Goal: Task Accomplishment & Management: Complete application form

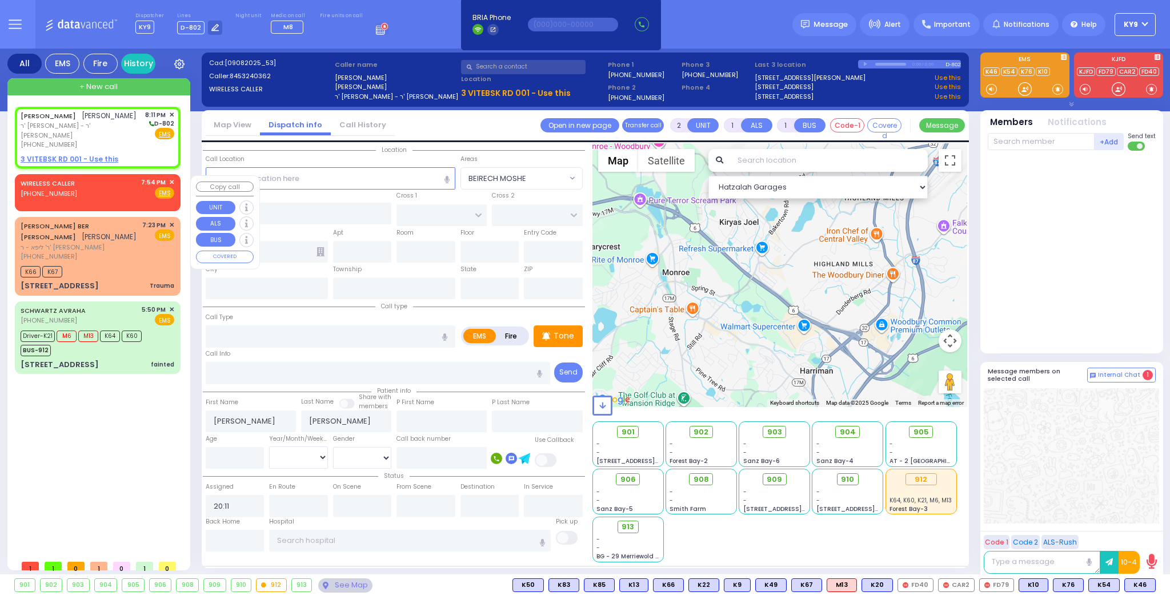
select select
click at [152, 154] on div "[PERSON_NAME] [PERSON_NAME] [PERSON_NAME] - ר' [PERSON_NAME] [PHONE_NUMBER] 8:1…" at bounding box center [97, 138] width 161 height 58
select select
radio input "true"
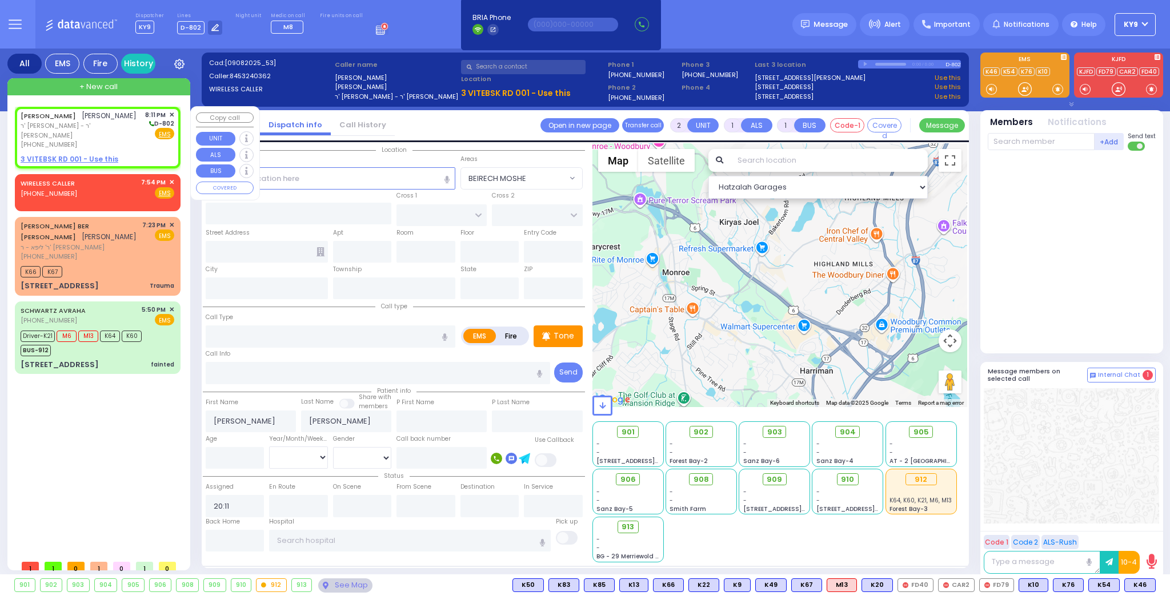
select select
select select "Hatzalah Garages"
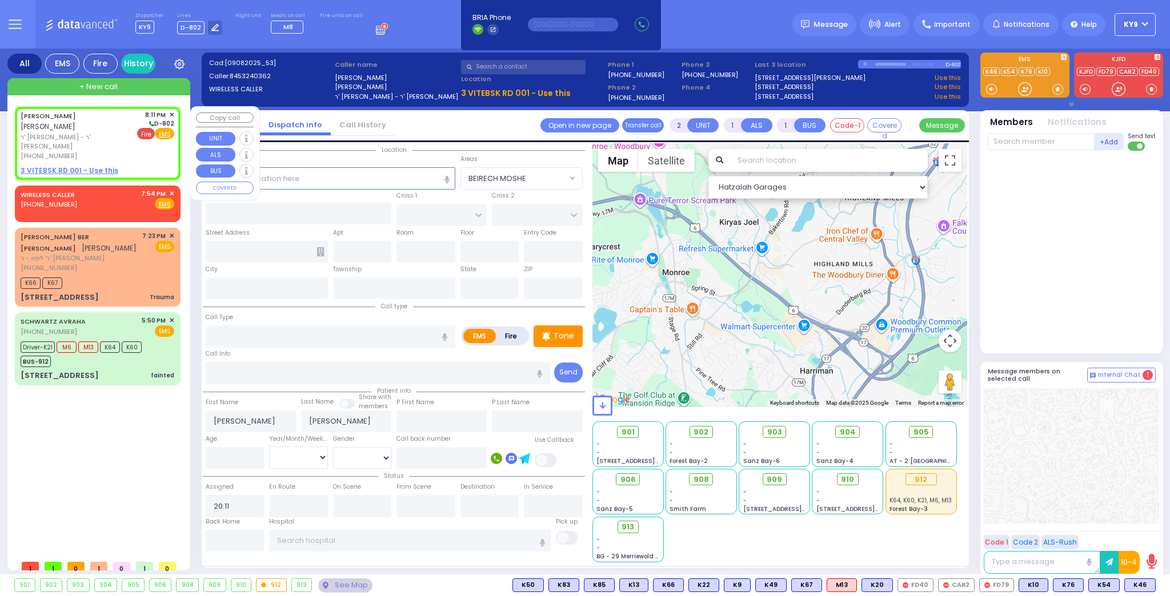
click at [139, 131] on span "Fire" at bounding box center [146, 133] width 18 height 11
select select
radio input "false"
radio input "true"
select select
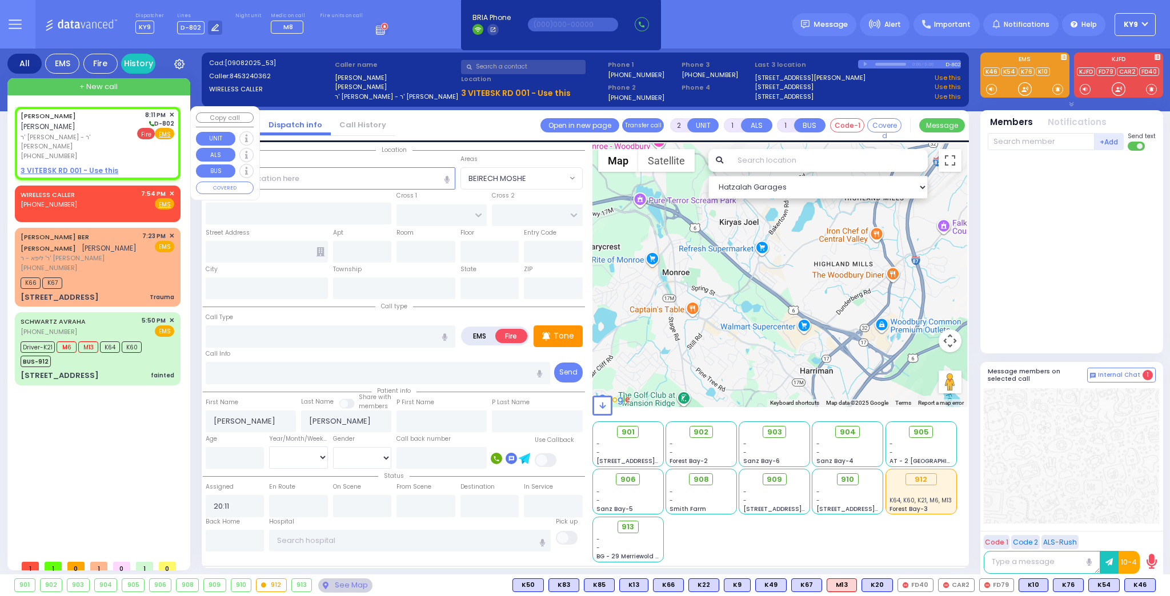
select select "Hatzalah Garages"
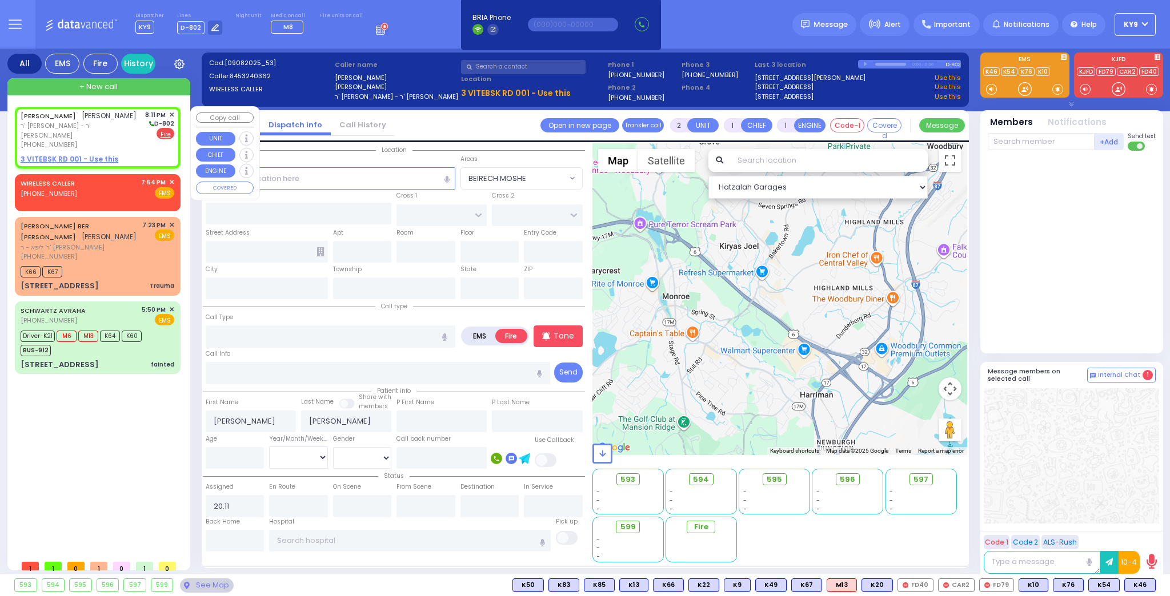
click at [79, 158] on u "3 VITEBSK RD 001 - Use this" at bounding box center [70, 159] width 98 height 10
select select
radio input "true"
select select
select select "Hatzalah Garages"
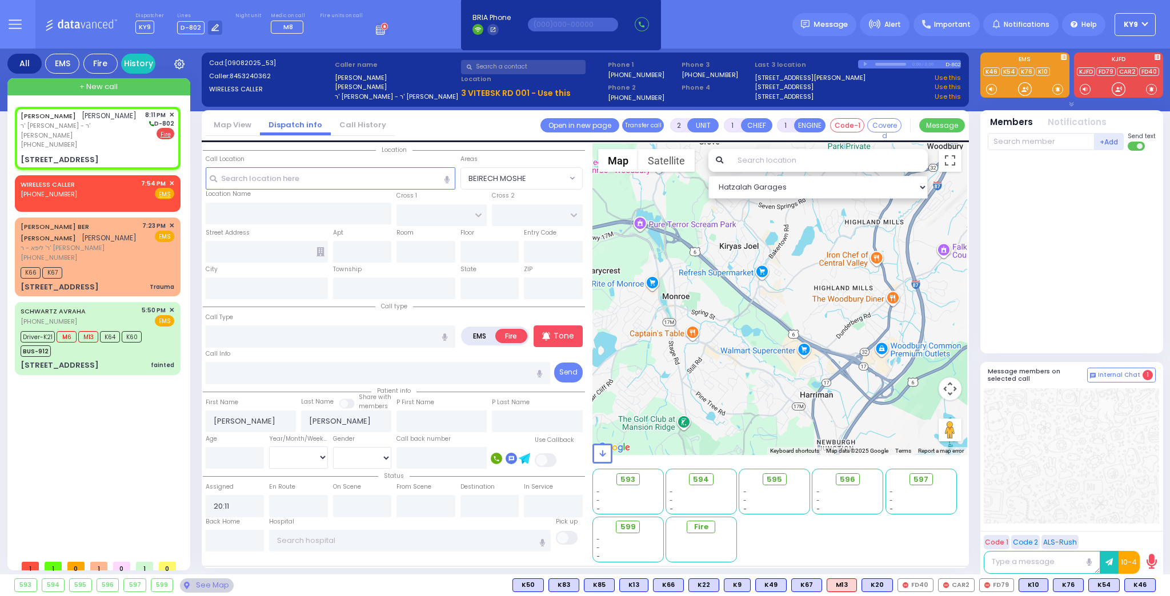
select select
radio input "true"
select select
select select "Hatzalah Garages"
type input "[STREET_ADDRESS]"
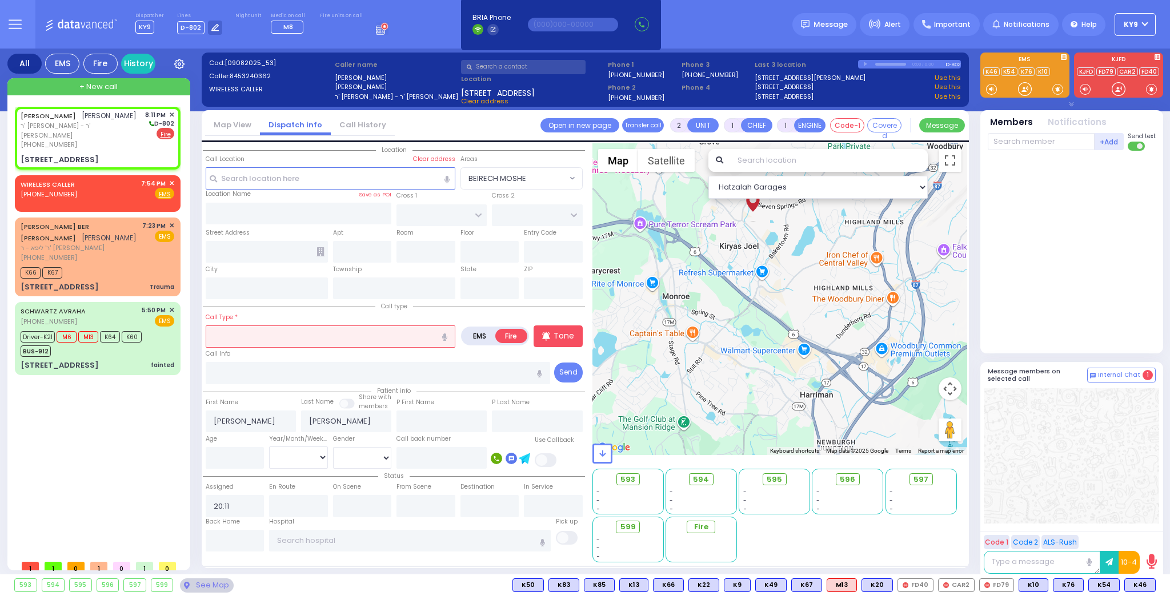
type input "001"
type input "[PERSON_NAME]"
type input "[US_STATE]"
type input "10950"
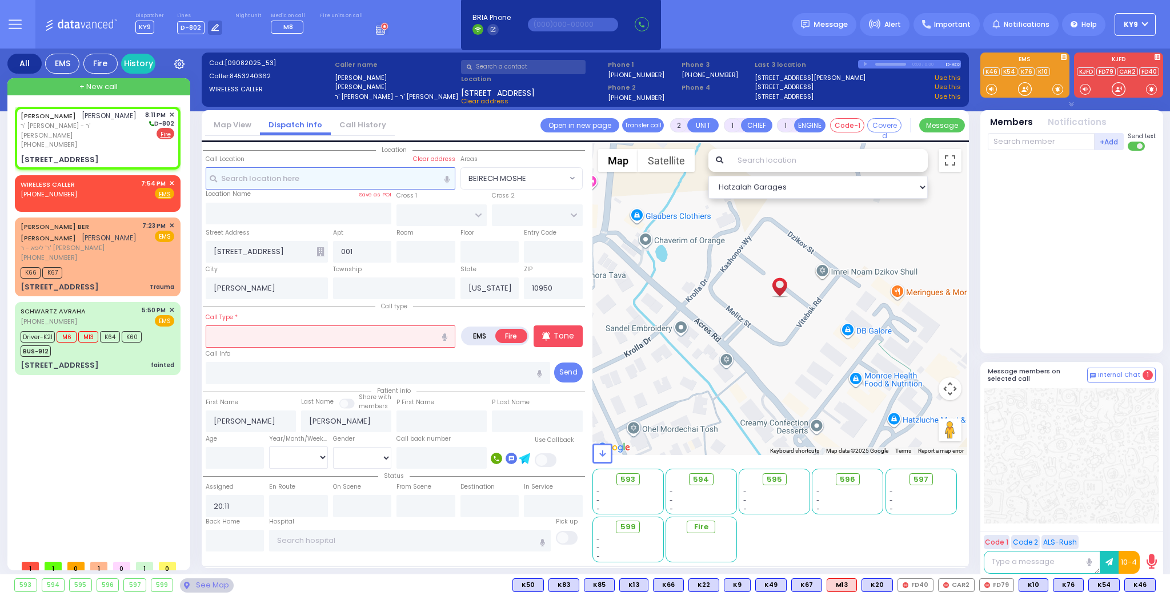
click at [238, 177] on input "text" at bounding box center [331, 178] width 250 height 22
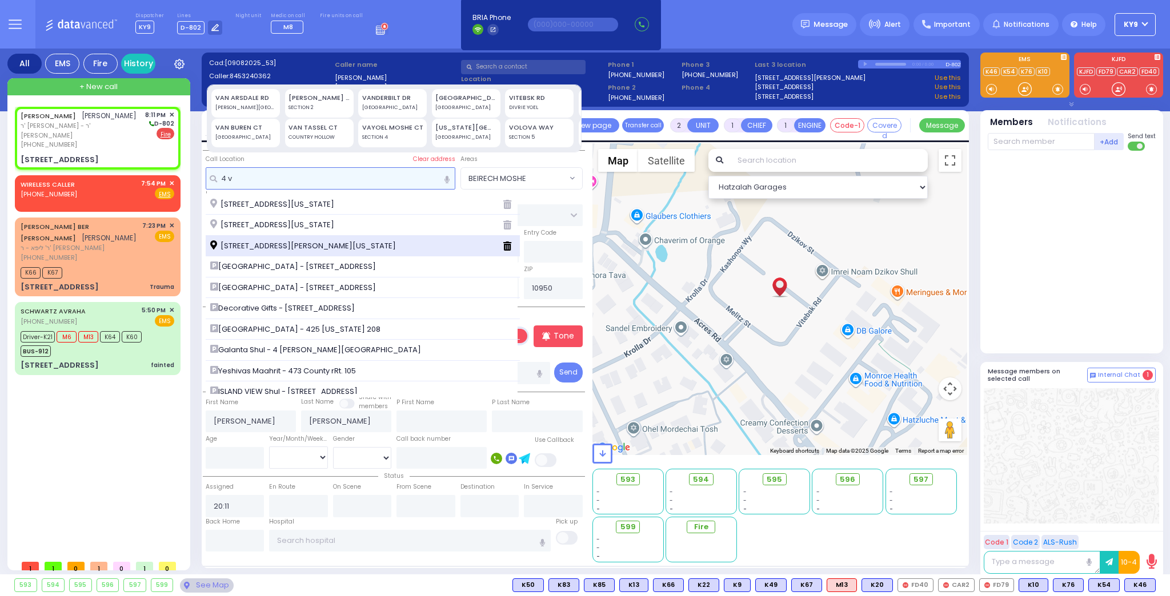
type input "4 v"
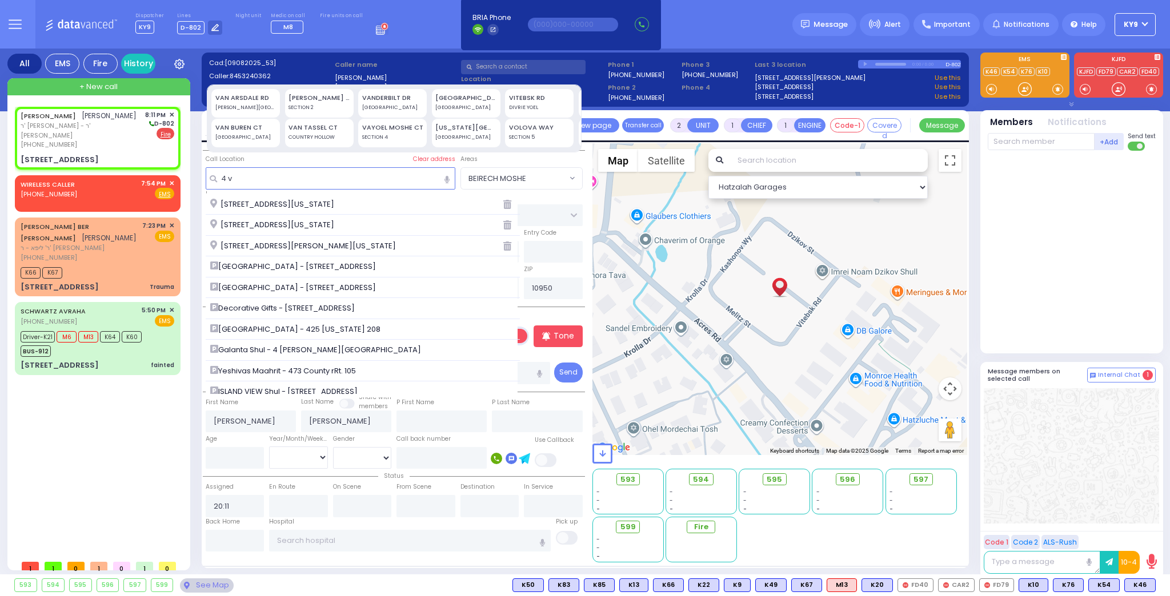
click at [268, 250] on span "[STREET_ADDRESS][PERSON_NAME][US_STATE]" at bounding box center [305, 245] width 190 height 11
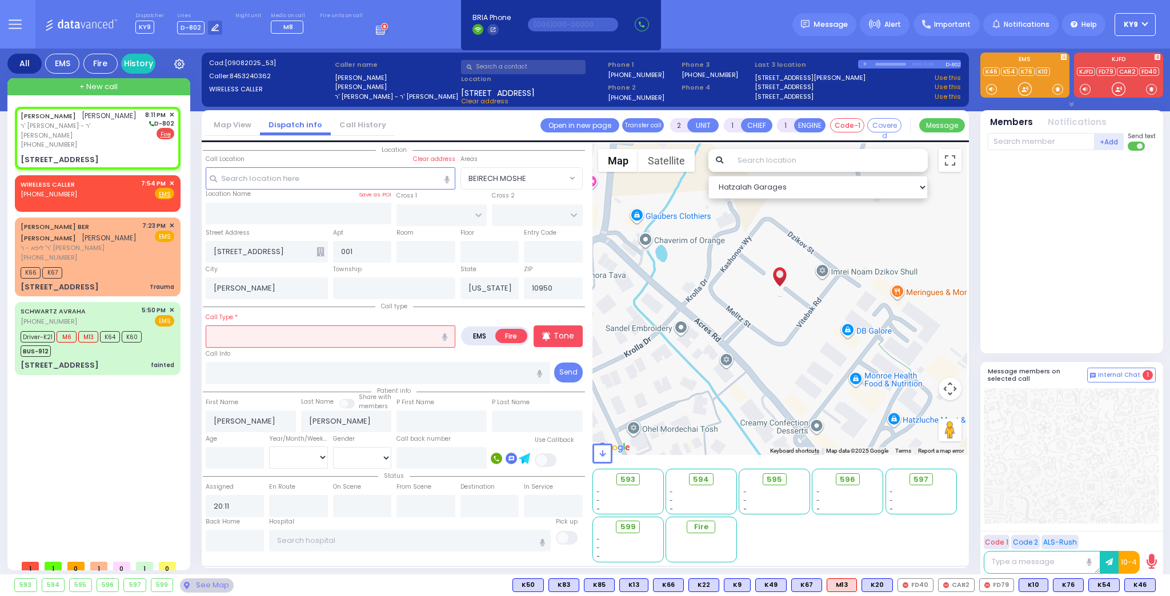
select select
radio input "true"
select select
select select "Hatzalah Garages"
type input "[STREET_ADDRESS]"
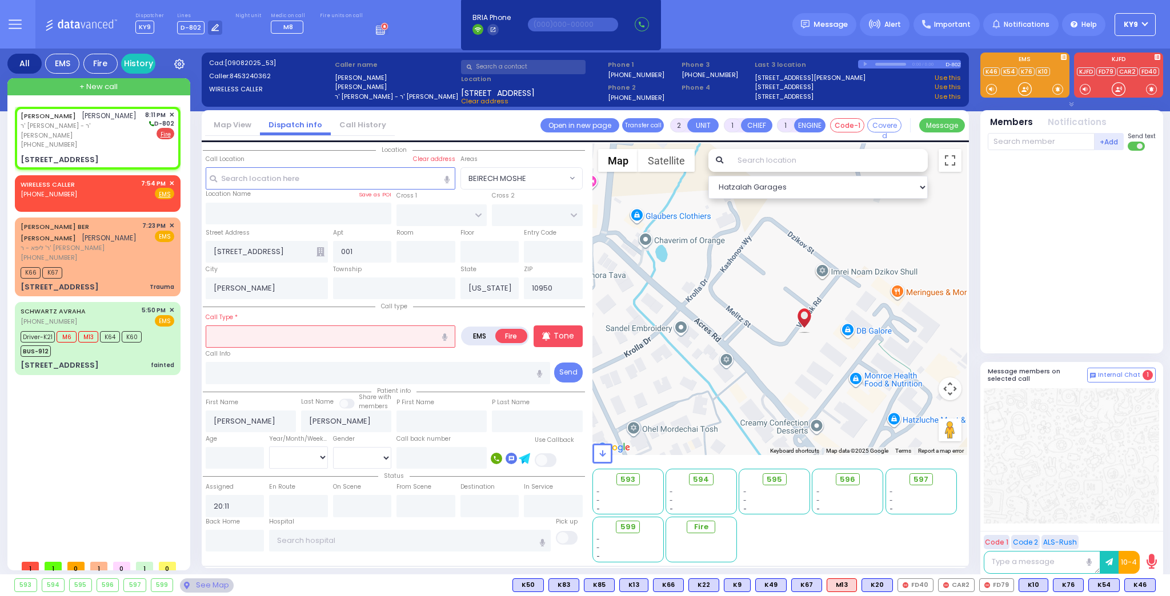
click at [231, 341] on input "text" at bounding box center [331, 337] width 250 height 22
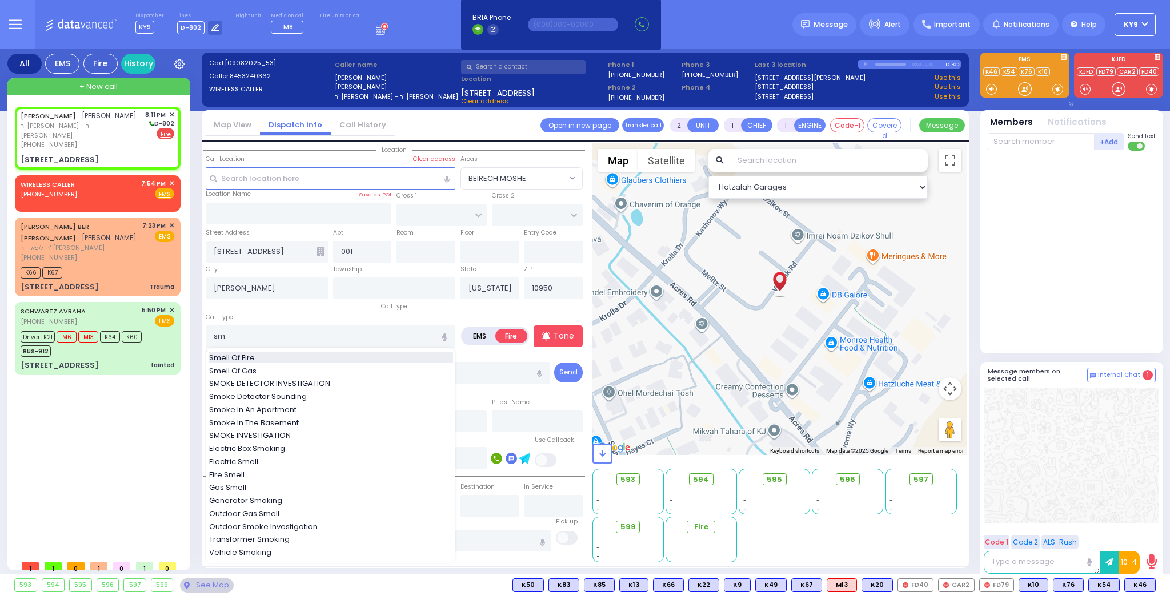
click at [224, 355] on span "Smell Of Fire" at bounding box center [234, 357] width 50 height 11
type input "Smell Of Fire"
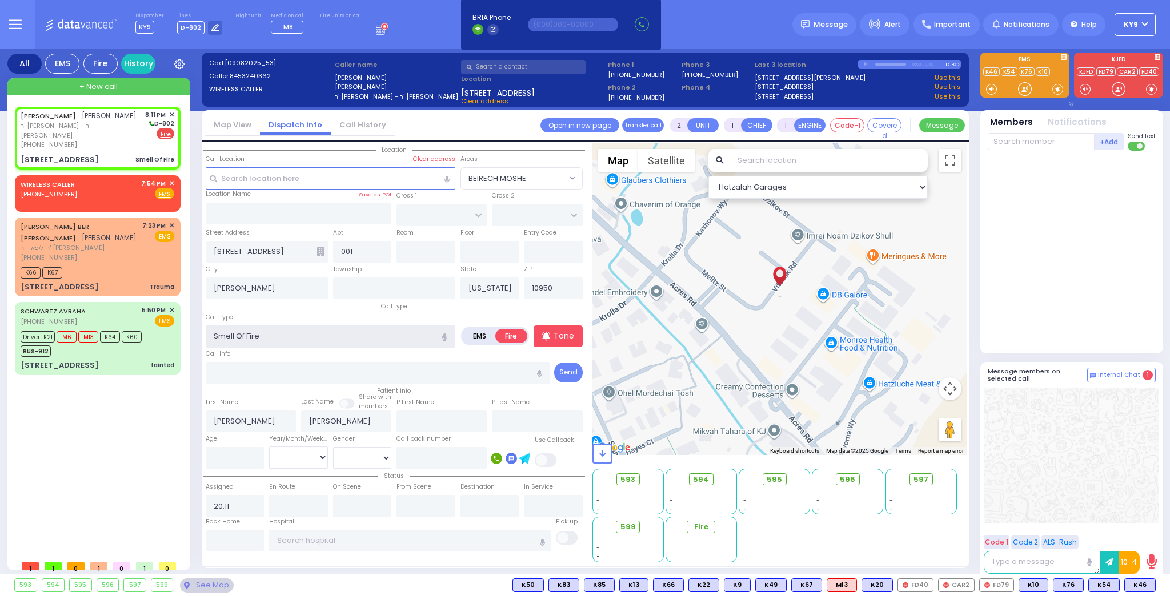
select select
radio input "true"
select select
select select "Hatzalah Garages"
click at [170, 183] on span "✕" at bounding box center [171, 184] width 5 height 10
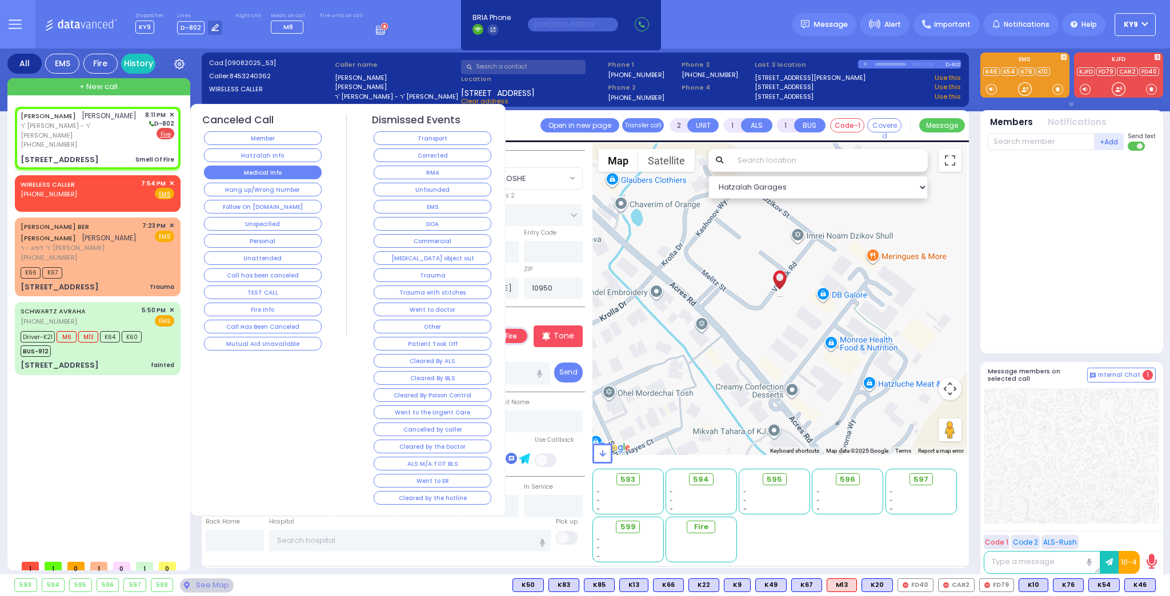
select select
radio input "true"
select select
select select "Hatzalah Garages"
click at [228, 183] on button "Hang up/Wrong Number" at bounding box center [263, 190] width 118 height 14
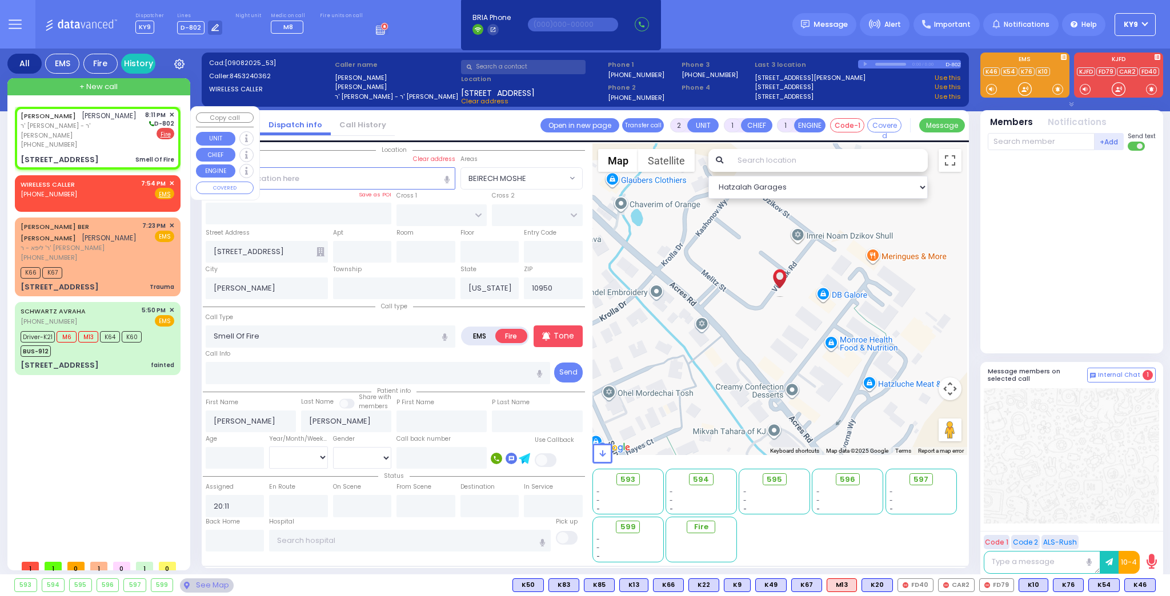
click at [138, 149] on div "[PHONE_NUMBER]" at bounding box center [81, 145] width 120 height 10
select select
radio input "true"
select select
select select "Hatzalah Garages"
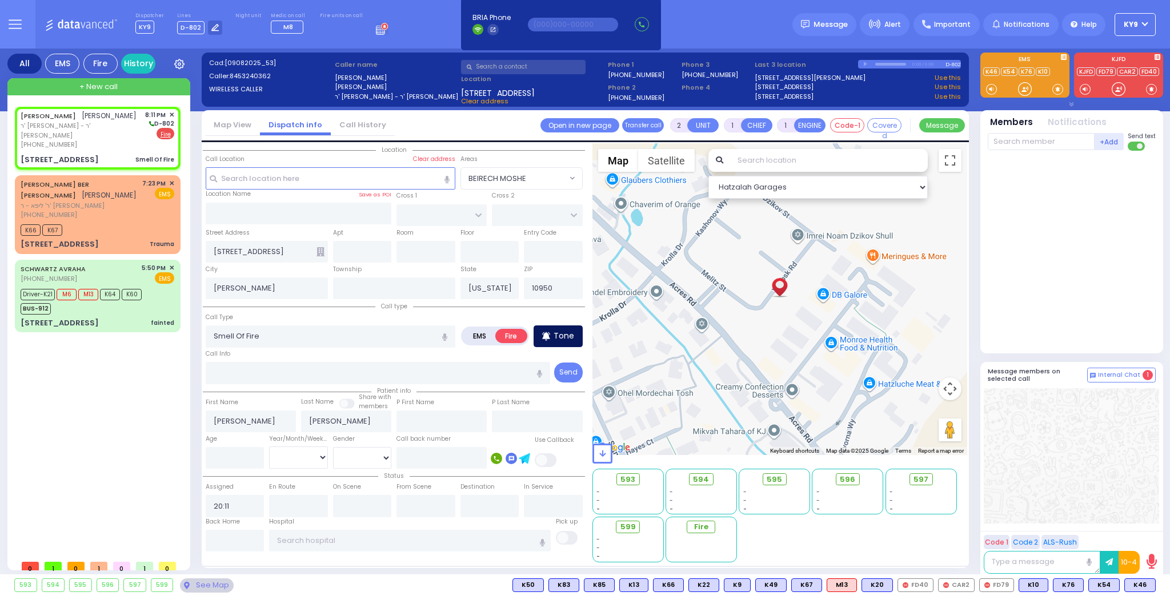
click at [551, 331] on div "Tone" at bounding box center [557, 337] width 49 height 22
click at [361, 251] on input "text" at bounding box center [362, 252] width 59 height 22
click at [1025, 143] on input "text" at bounding box center [1040, 141] width 107 height 17
type input "36"
click at [1018, 167] on div "FD36" at bounding box center [1025, 164] width 57 height 11
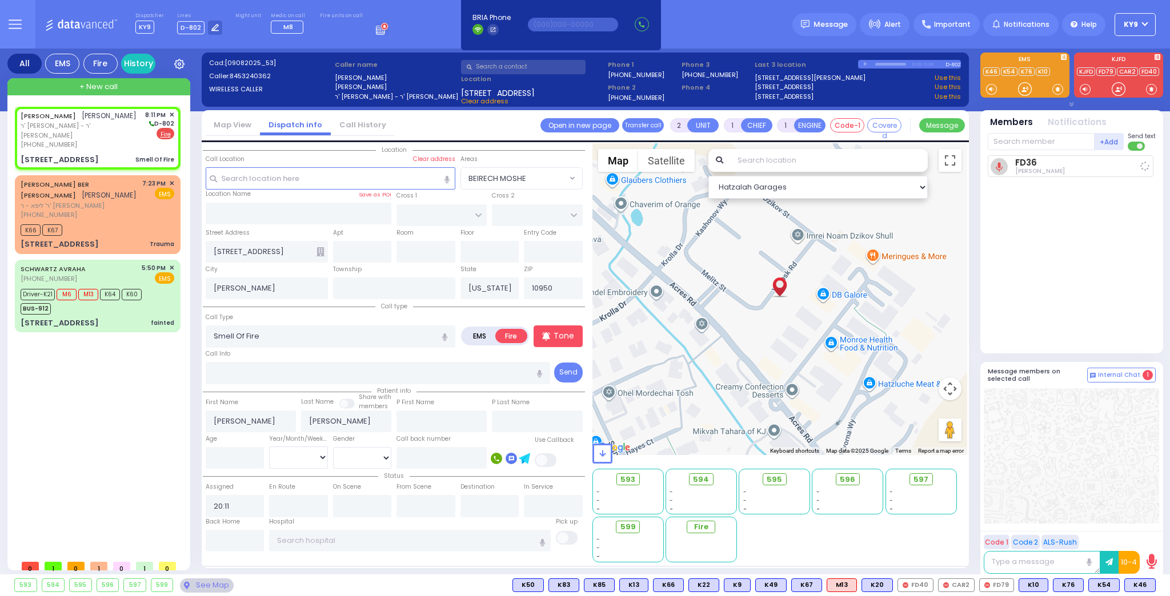
select select
radio input "true"
select select
type input "20:13"
select select "Hatzalah Garages"
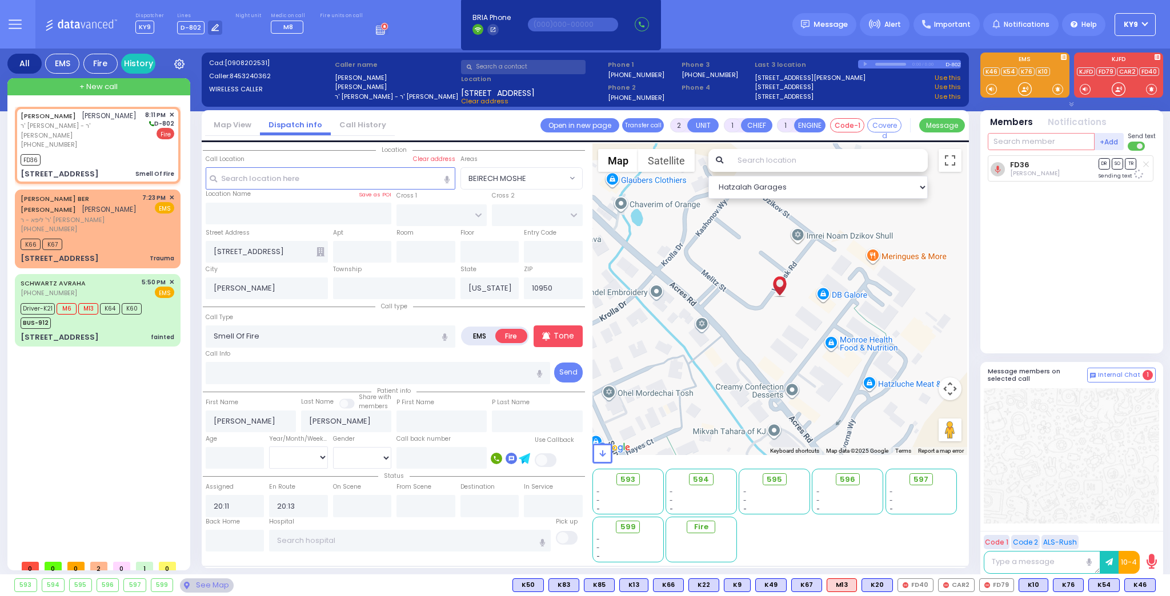
click at [1045, 141] on input "text" at bounding box center [1040, 141] width 107 height 17
type input "595"
click at [1020, 168] on div "595" at bounding box center [1025, 164] width 57 height 11
click at [1018, 144] on input "text" at bounding box center [1040, 141] width 107 height 17
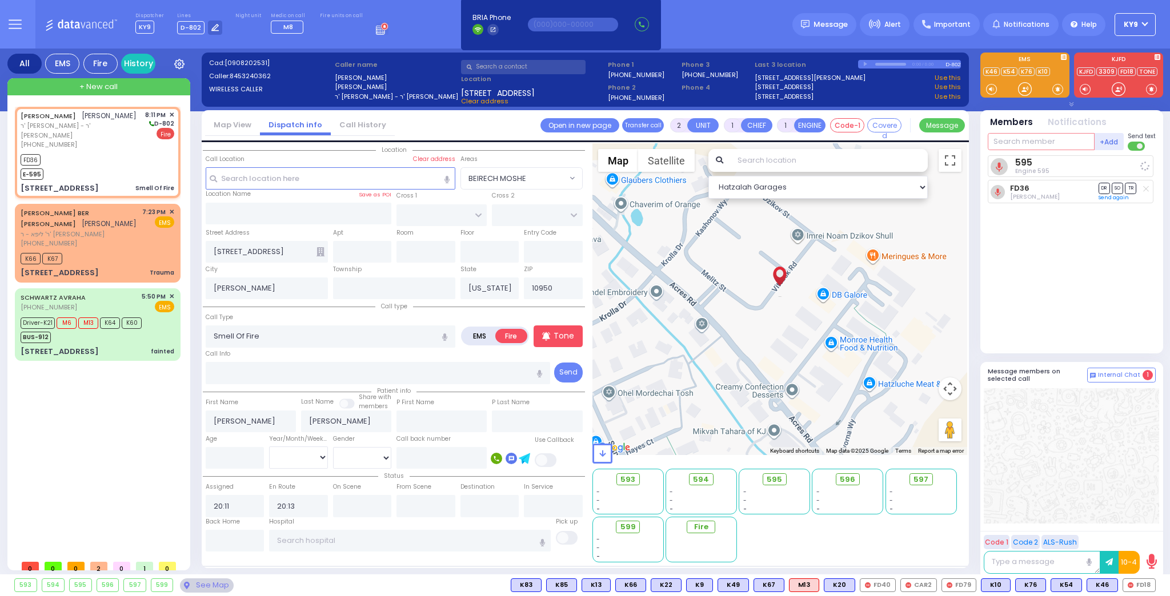
select select
radio input "true"
select select
select select "Hatzalah Garages"
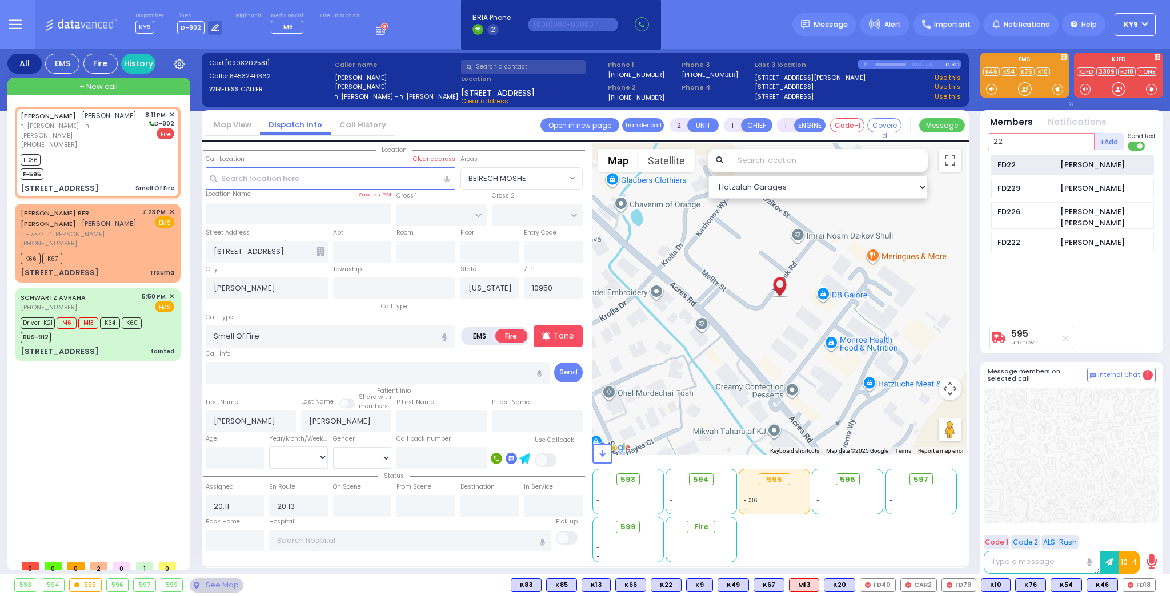
type input "22"
click at [1023, 169] on div "FD22" at bounding box center [1025, 164] width 57 height 11
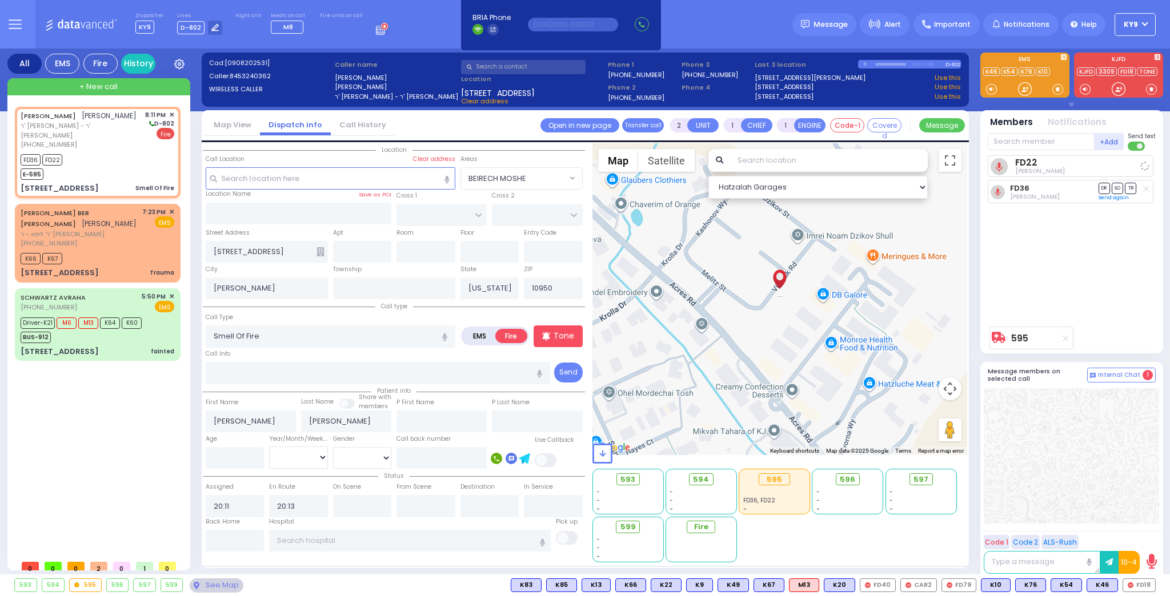
select select
radio input "true"
select select
select select "Hatzalah Garages"
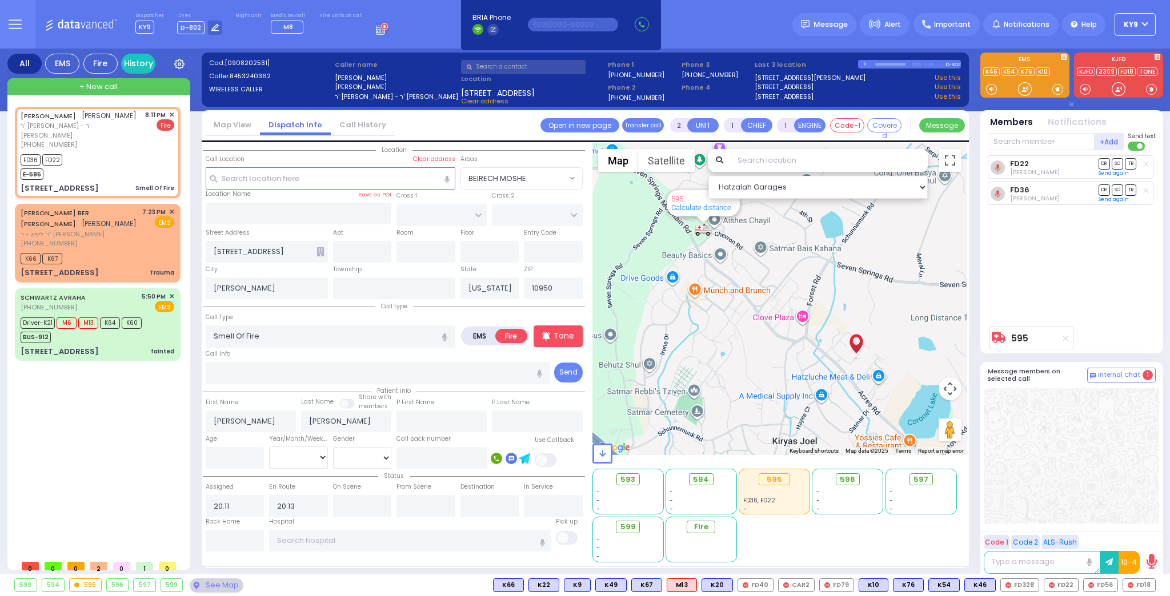
select select
radio input "true"
select select
select select "Hatzalah Garages"
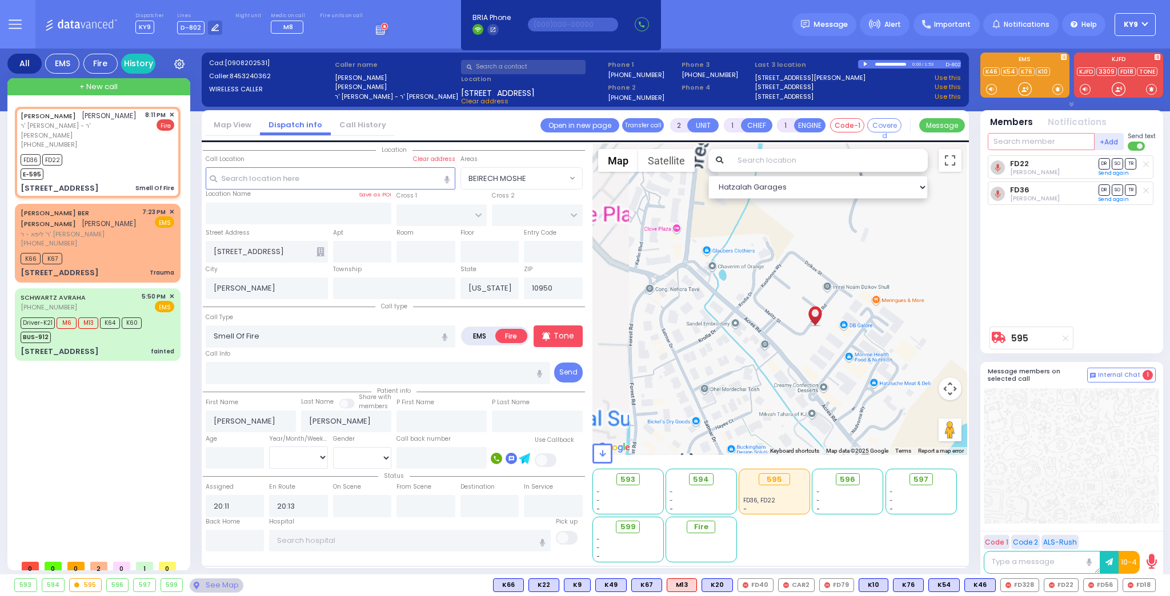
click at [1047, 146] on input "text" at bounding box center [1040, 141] width 107 height 17
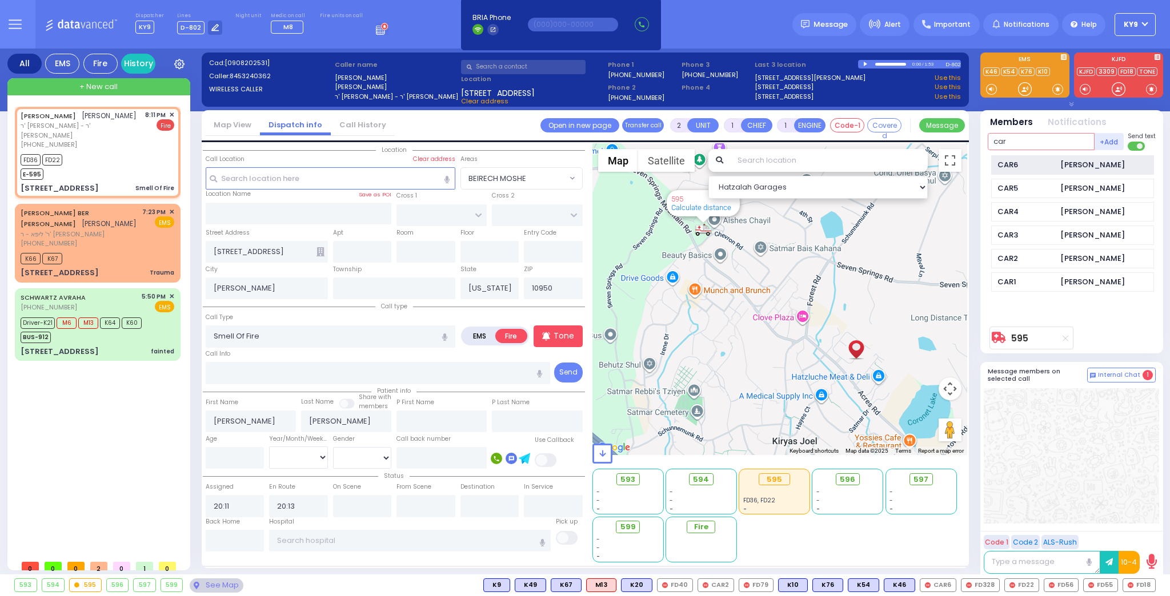
type input "car"
click at [1033, 156] on div "CAR6 [PERSON_NAME]" at bounding box center [1072, 165] width 163 height 20
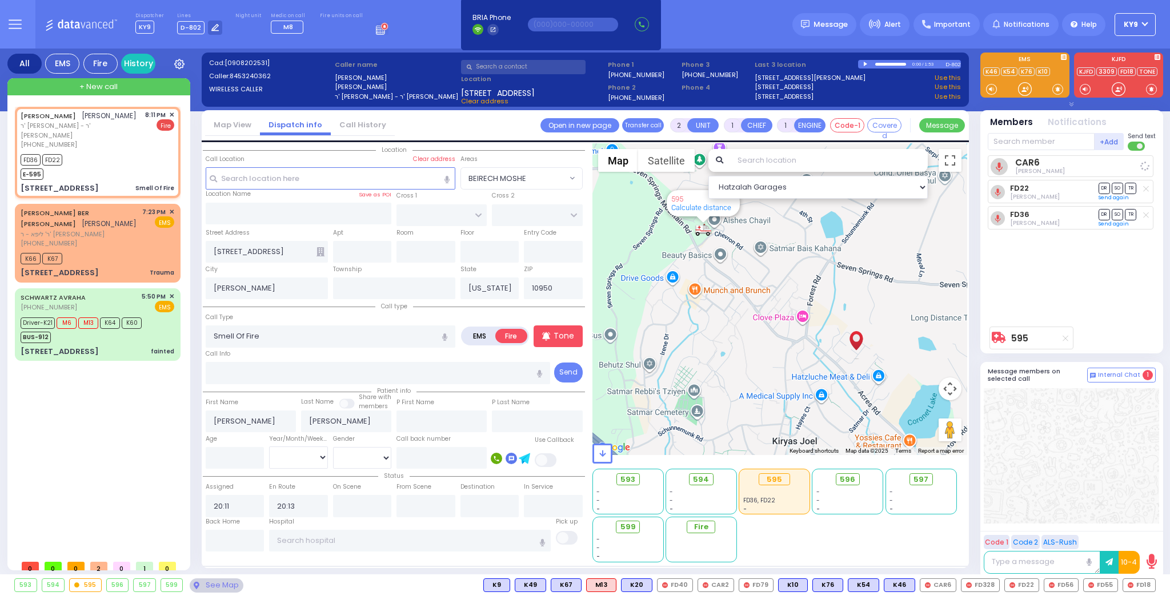
select select
radio input "true"
select select
select select "Hatzalah Garages"
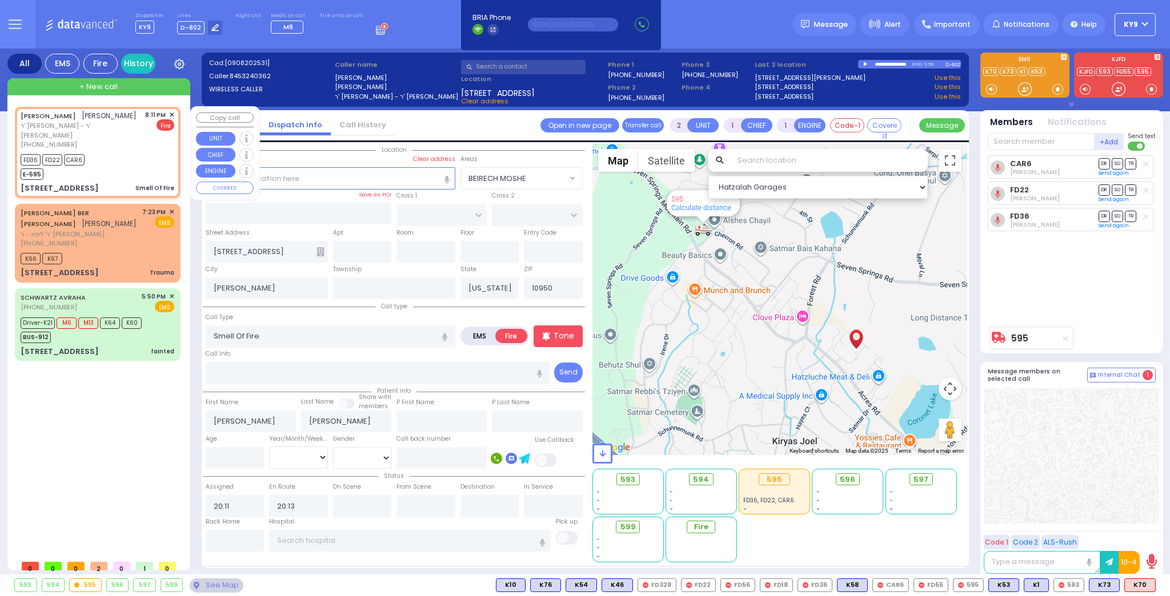
drag, startPoint x: 132, startPoint y: 170, endPoint x: 138, endPoint y: 168, distance: 6.7
click at [132, 170] on div "FD36 FD22 CAR6 E-595" at bounding box center [98, 165] width 154 height 29
select select
radio input "true"
select select
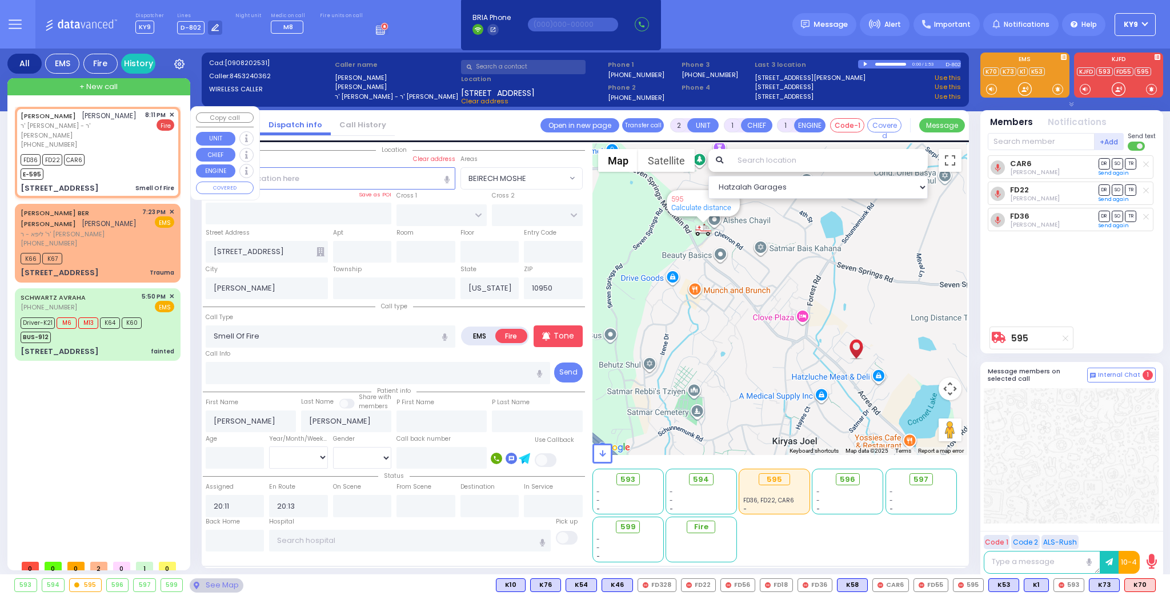
select select "Hatzalah Garages"
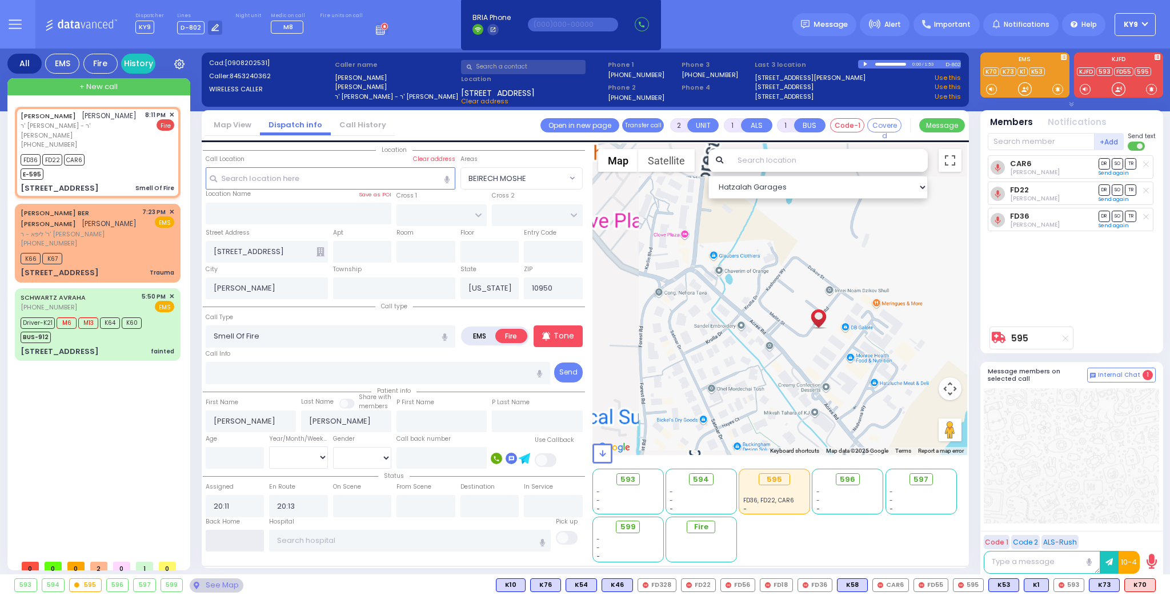
click at [219, 533] on input "text" at bounding box center [235, 541] width 59 height 22
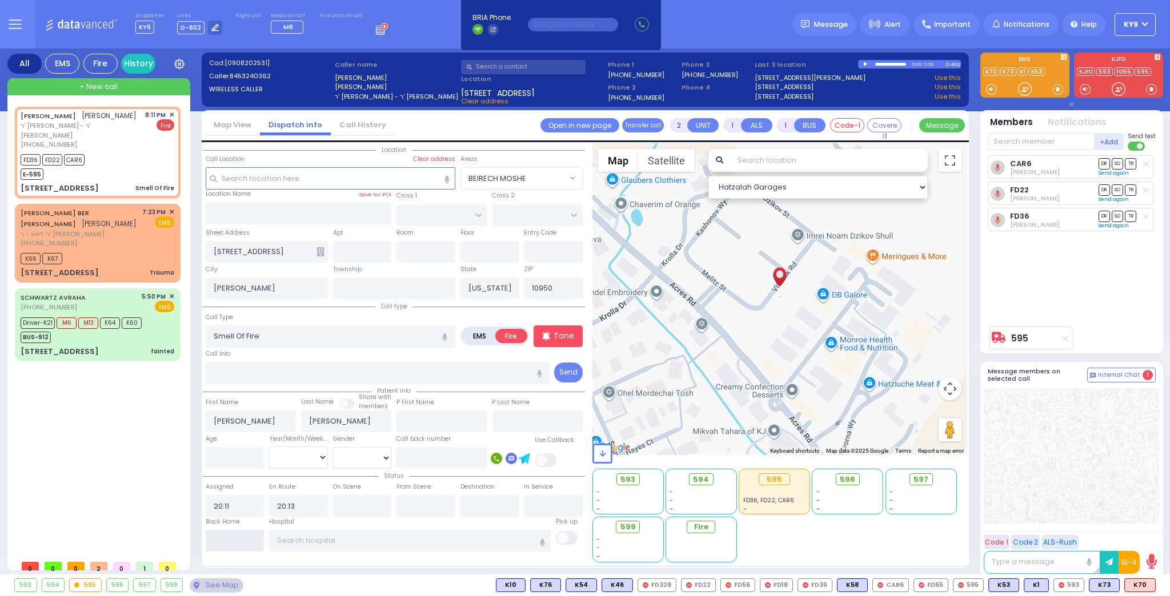
click at [223, 535] on input "text" at bounding box center [235, 541] width 59 height 22
click at [225, 535] on input "text" at bounding box center [235, 541] width 59 height 22
click at [228, 537] on input "text" at bounding box center [235, 541] width 59 height 22
click at [231, 535] on input "text" at bounding box center [235, 541] width 59 height 22
click at [232, 538] on input "text" at bounding box center [235, 541] width 59 height 22
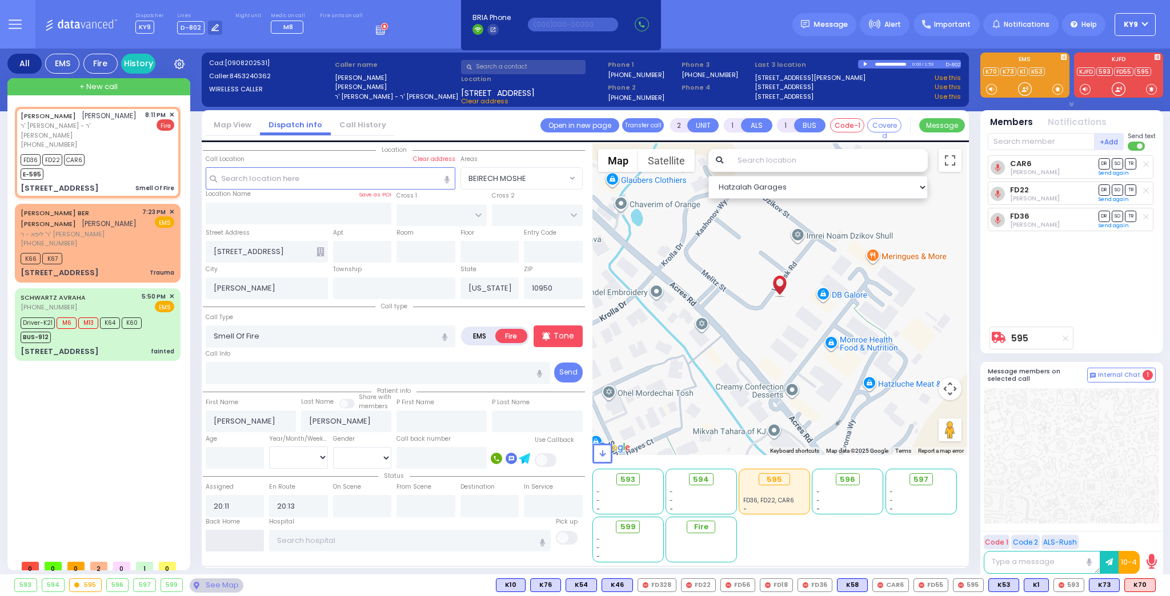
click at [235, 537] on input "text" at bounding box center [235, 541] width 59 height 22
click at [238, 541] on input "text" at bounding box center [235, 541] width 59 height 22
click at [239, 540] on input "text" at bounding box center [235, 541] width 59 height 22
click at [243, 539] on input "text" at bounding box center [235, 541] width 59 height 22
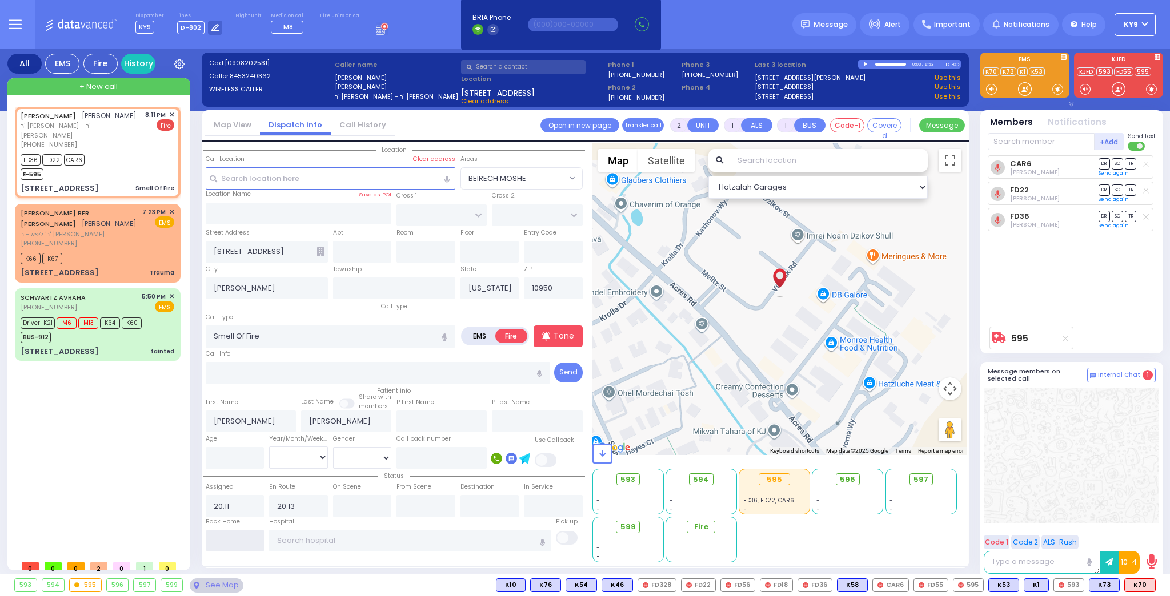
click at [243, 537] on input "text" at bounding box center [235, 541] width 59 height 22
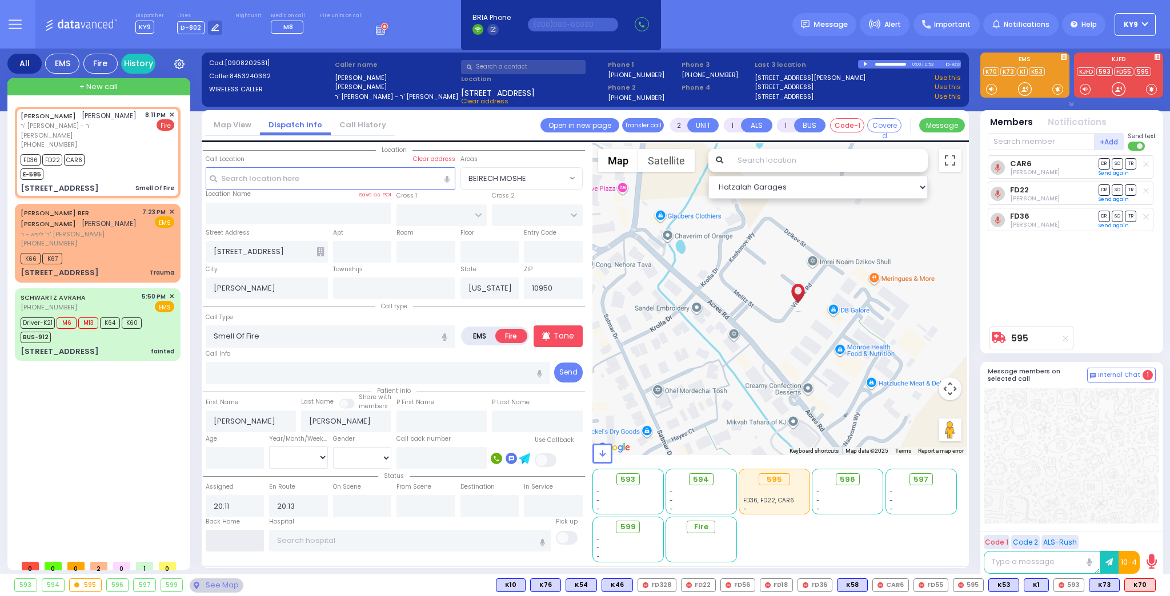
click at [243, 537] on input "text" at bounding box center [235, 541] width 59 height 22
type input "20:22"
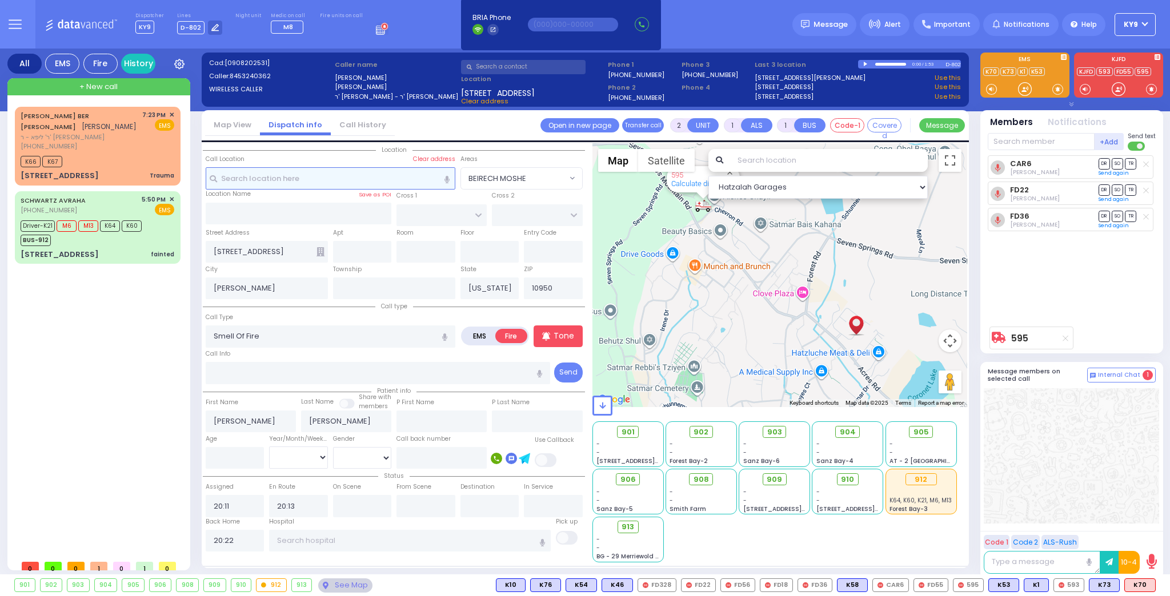
select select
radio input "true"
select select
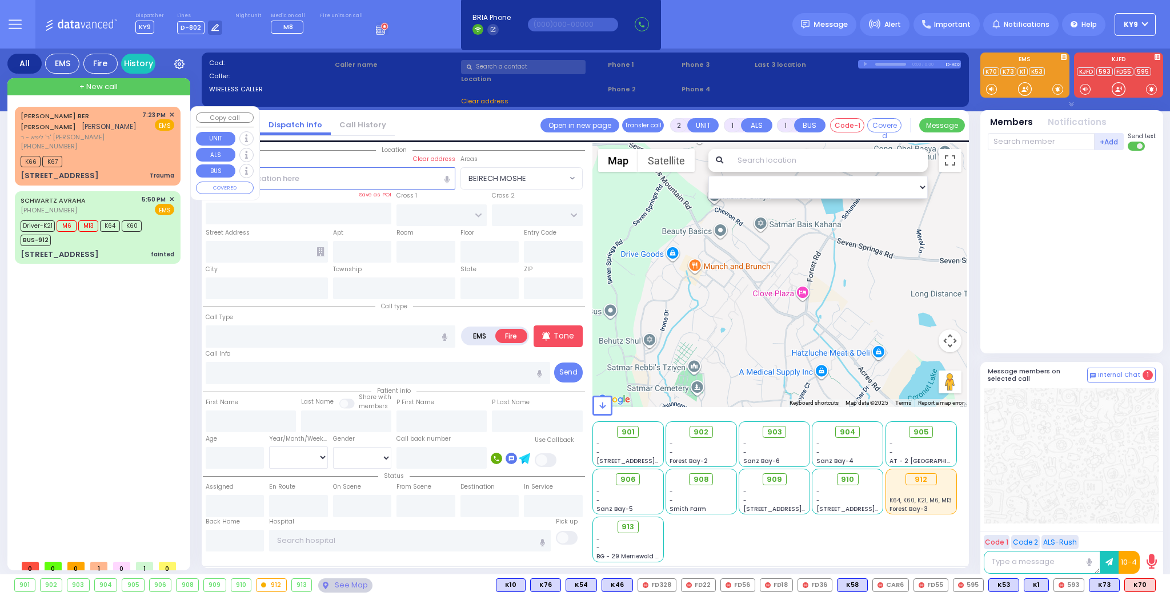
click at [150, 153] on div "K66 K67" at bounding box center [98, 160] width 154 height 14
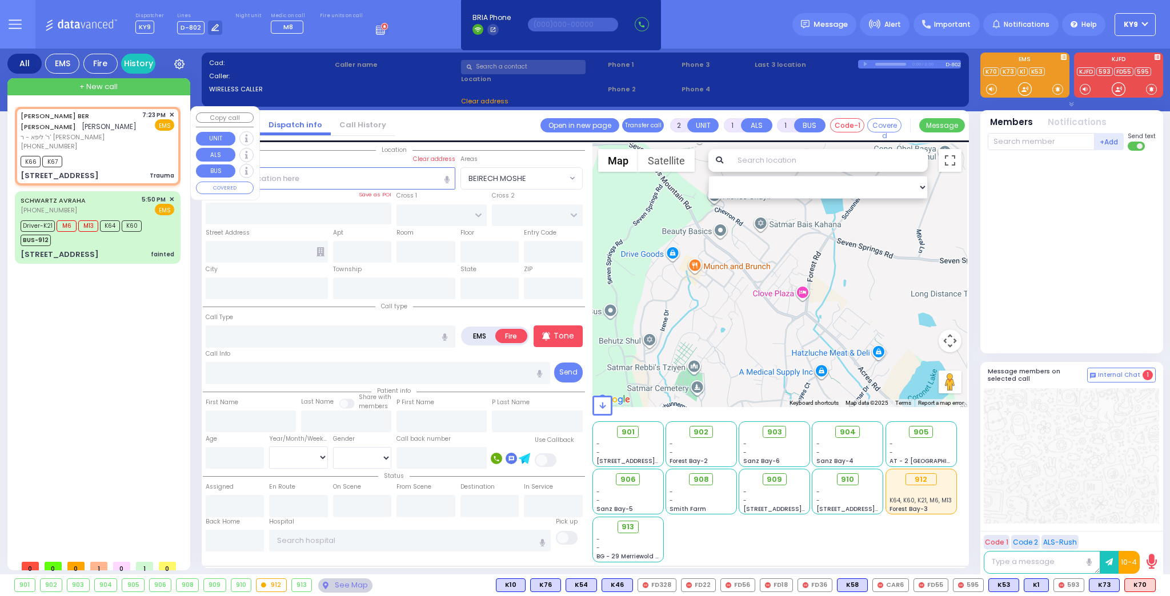
type input "0"
select select
type input "Trauma"
radio input "true"
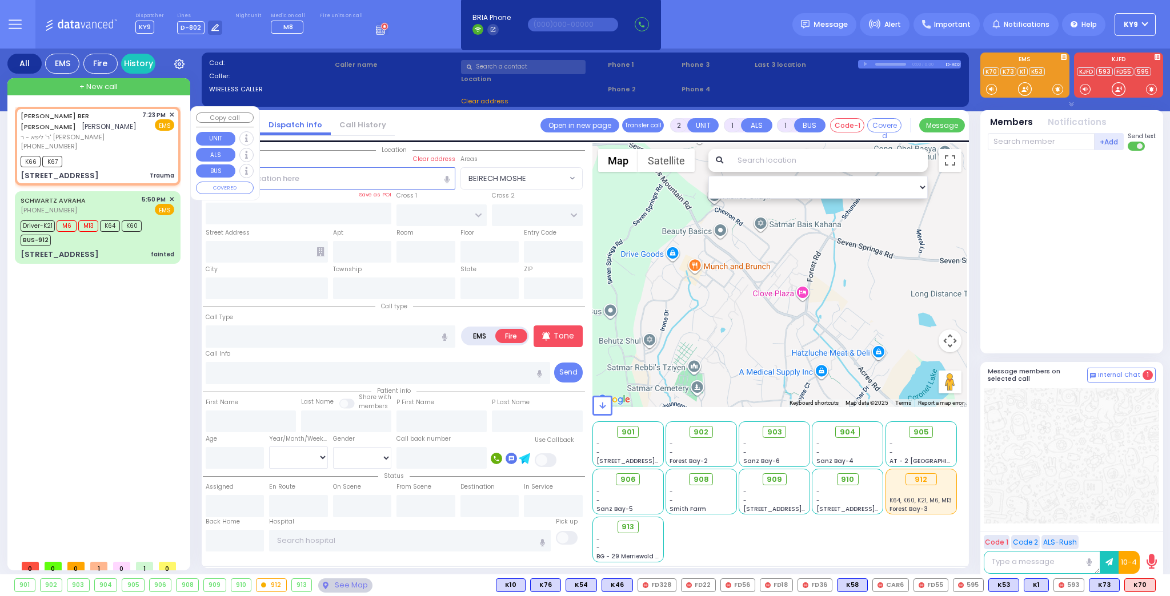
type input "[PERSON_NAME]"
type input "STEIN"
select select
type input "19:23"
type input "19:26"
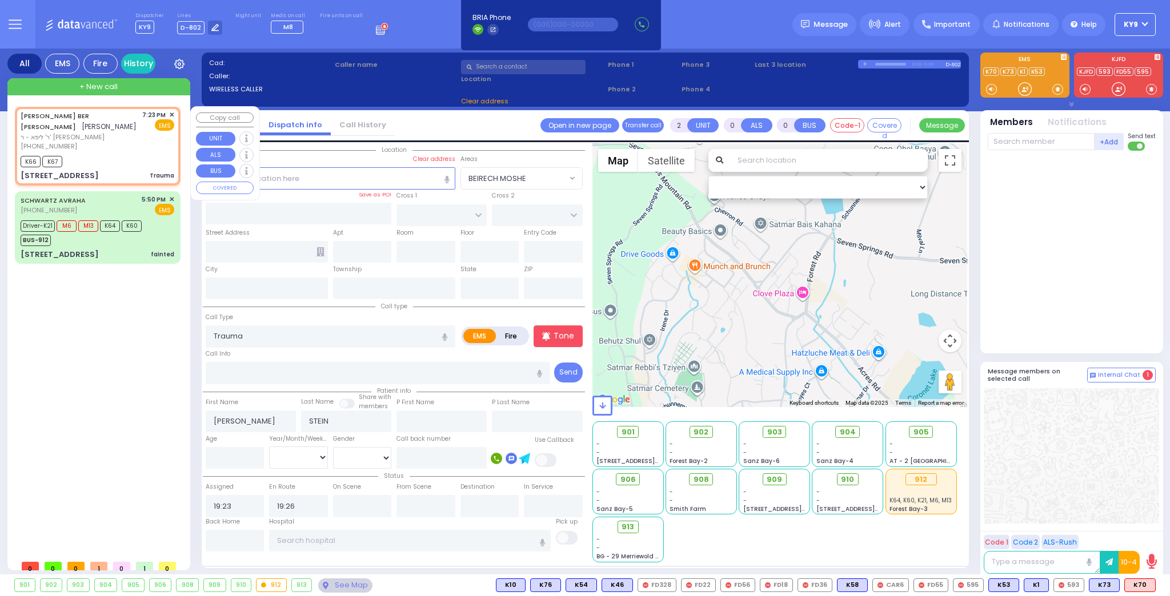
type input "SAN MARCOS DR"
type input "FORT WORTH PL"
type input "13 GALVESTON DR"
type input "102"
type input "Monroe"
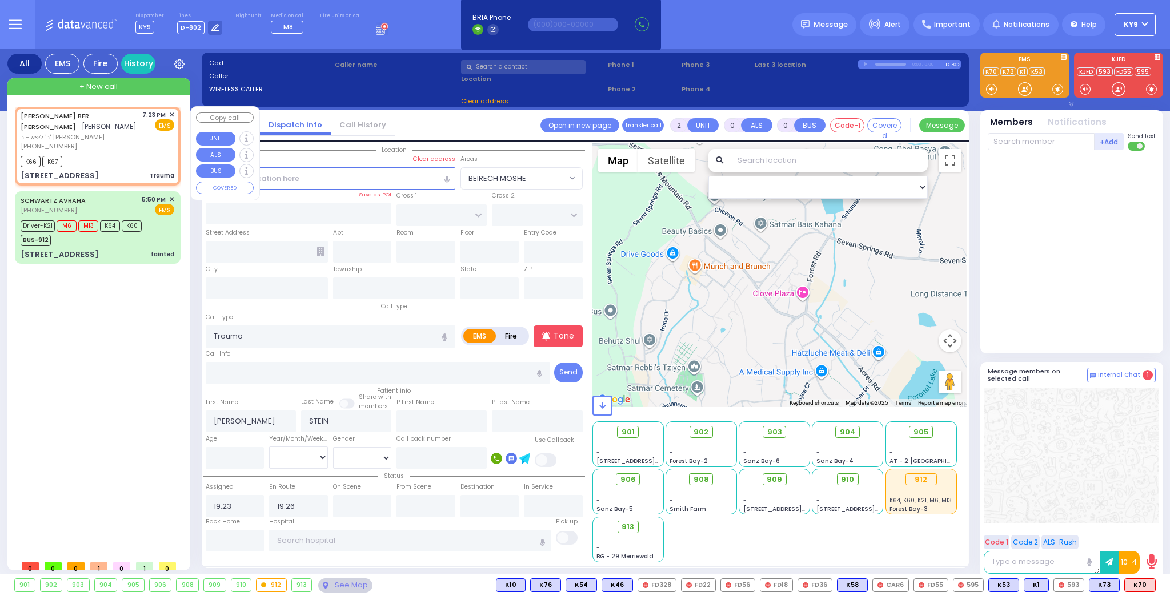
type input "[US_STATE]"
type input "10950"
select select "Hatzalah Garages"
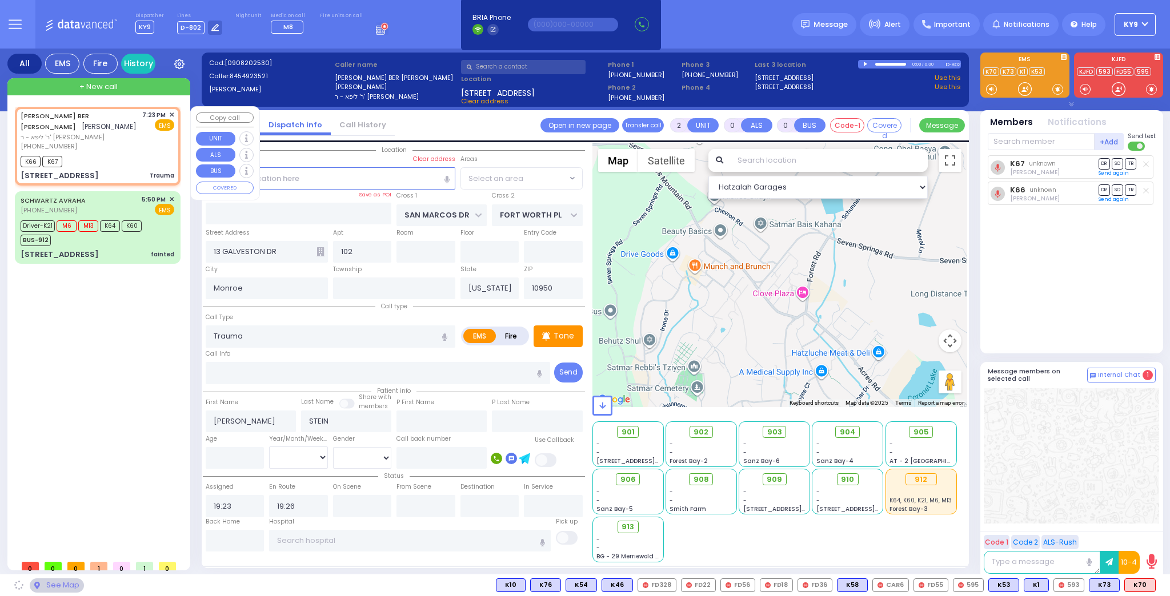
select select "[GEOGRAPHIC_DATA]"
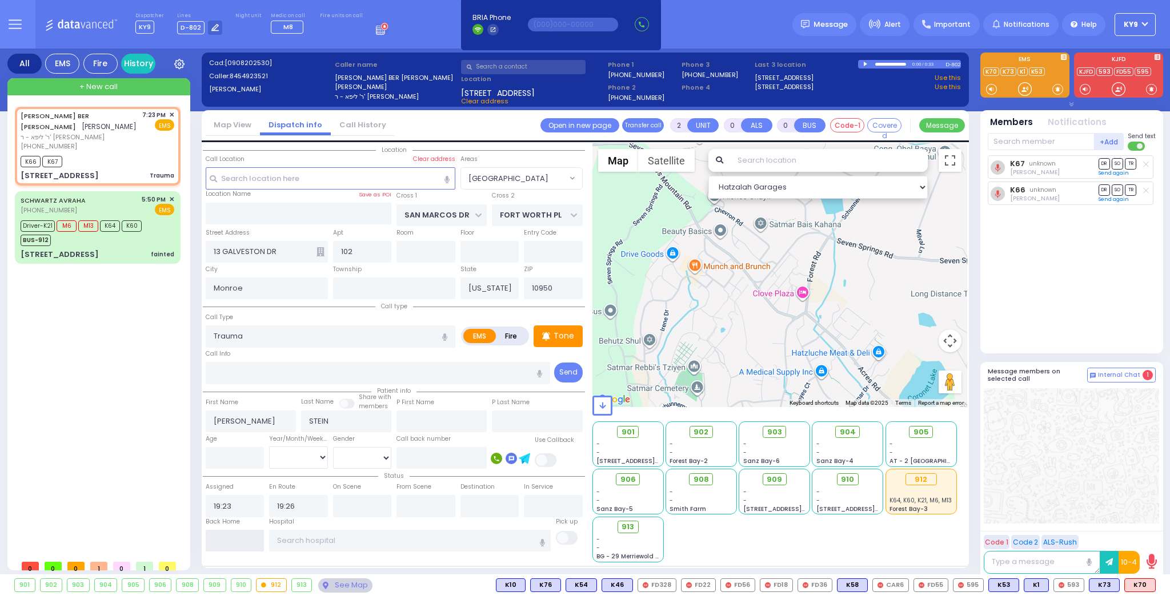
click at [239, 539] on input "text" at bounding box center [235, 541] width 59 height 22
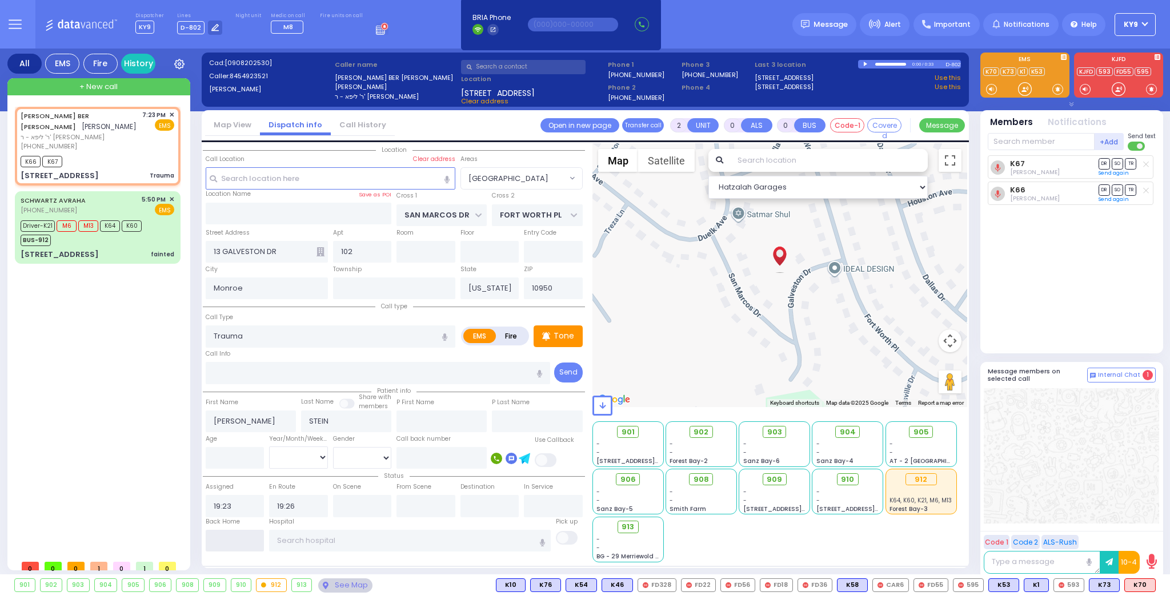
click at [239, 539] on input "text" at bounding box center [235, 541] width 59 height 22
type input "20:22"
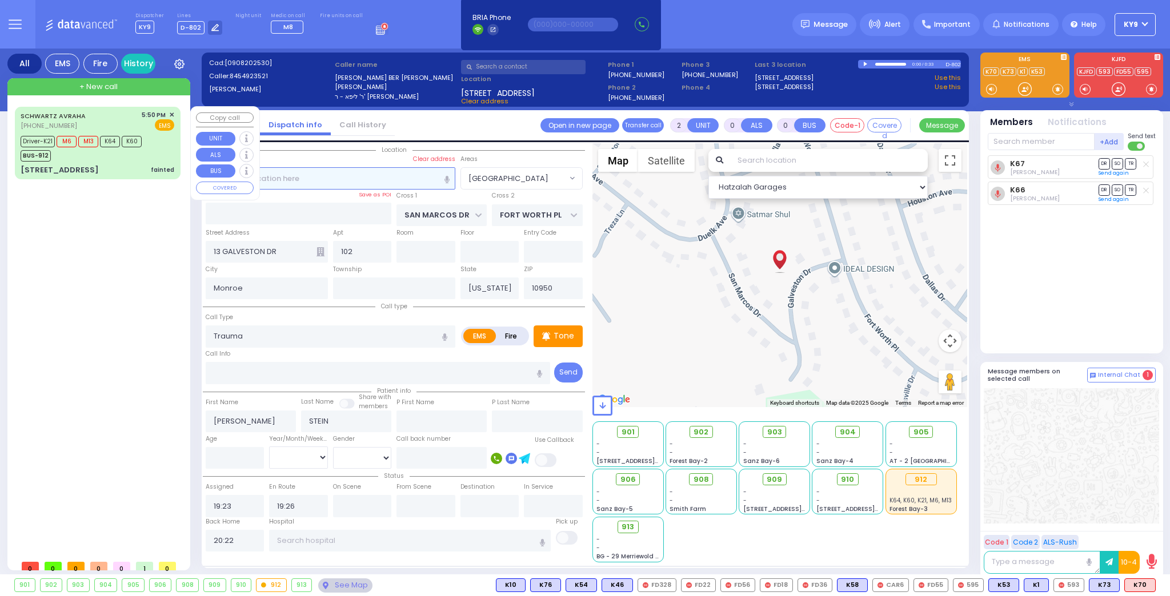
select select
radio input "true"
select select
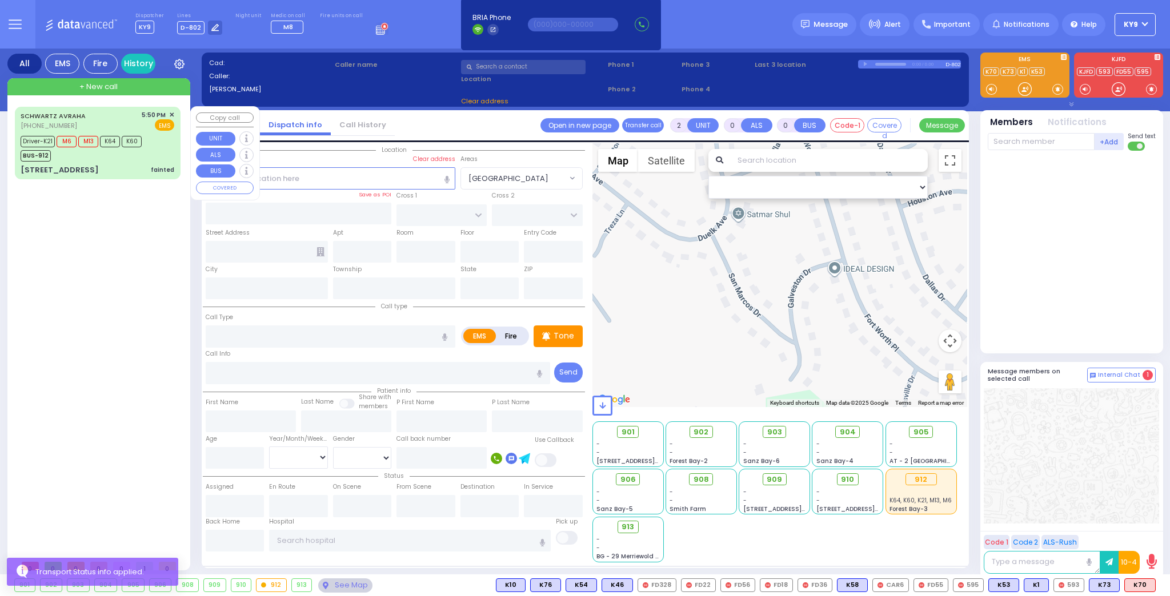
click at [122, 162] on div "[PERSON_NAME] [PHONE_NUMBER] 5:50 PM ✕ EMS M6 M13" at bounding box center [97, 143] width 161 height 69
type input "6"
select select
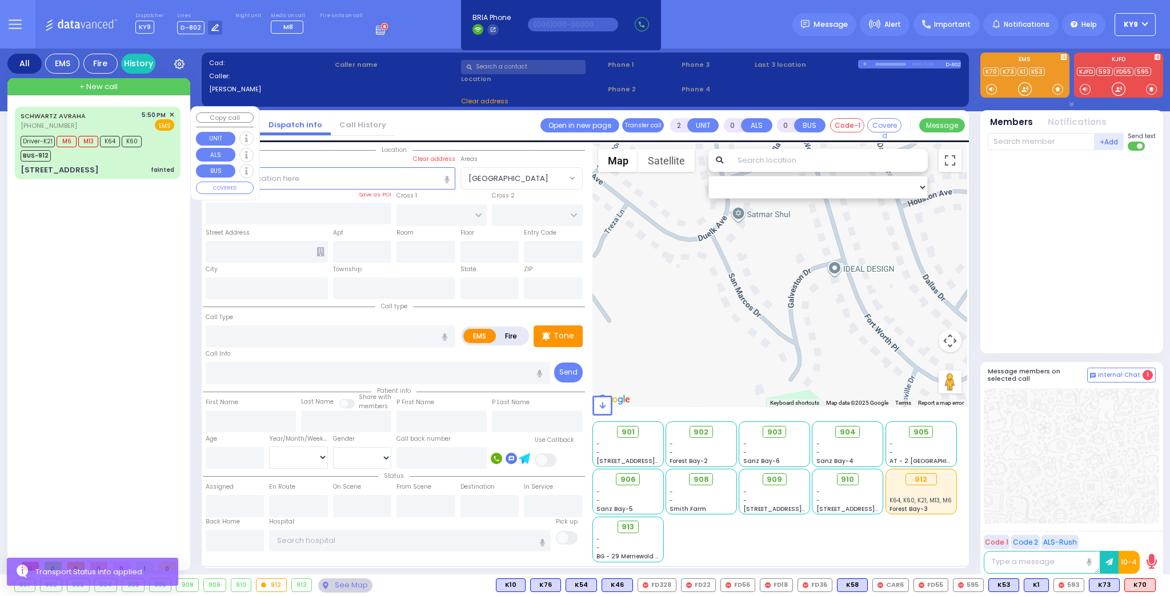
type input "fainted"
radio input "true"
type input "Yiksiel"
type input "[PERSON_NAME]"
type input "1"
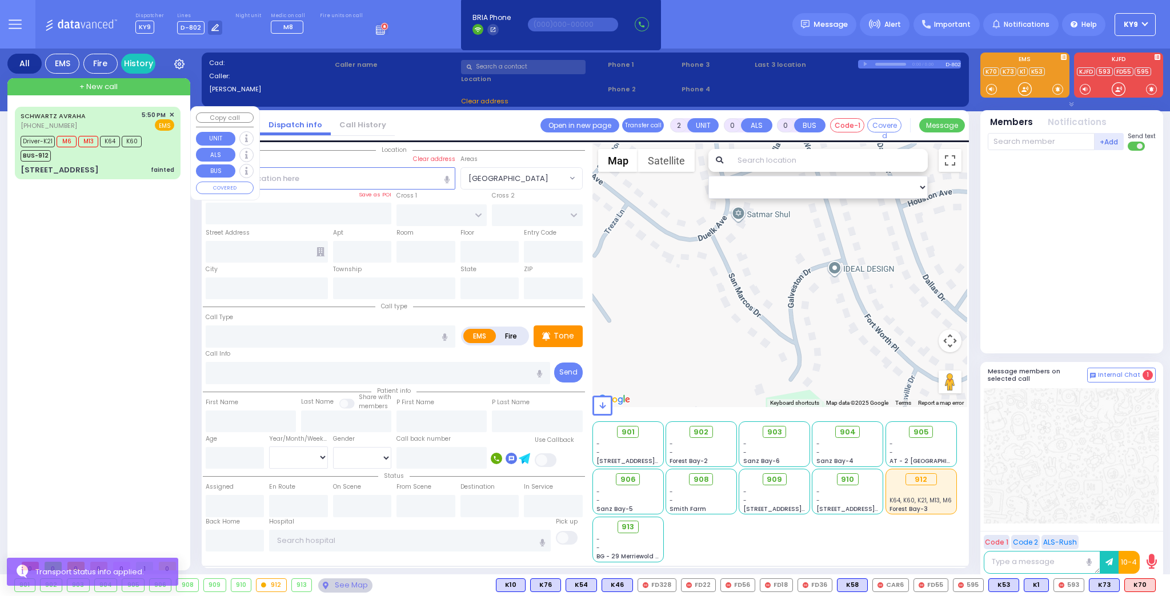
select select "Year"
select select "[DEMOGRAPHIC_DATA]"
type input "17:50"
type input "17:52"
type input "17:55"
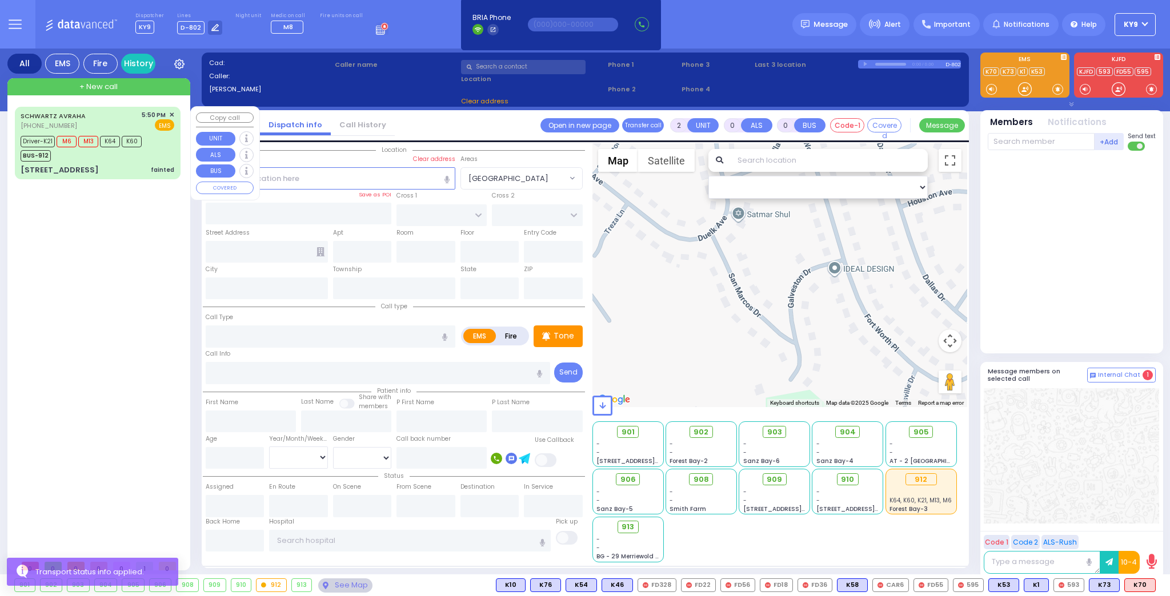
type input "18:05"
type input "19:10"
type input "19:20"
type input "[US_STATE][GEOGRAPHIC_DATA]- [GEOGRAPHIC_DATA] [STREET_ADDRESS][US_STATE]"
select select "Hatzalah Garages"
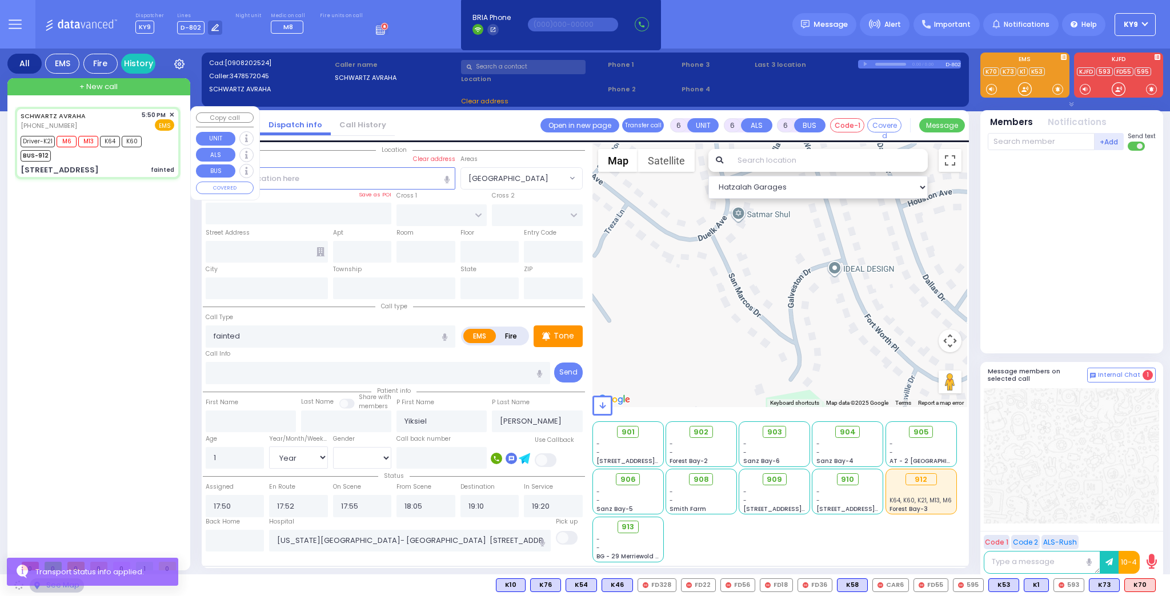
type input "CHEVRON RD"
type input "[GEOGRAPHIC_DATA]"
type input "[STREET_ADDRESS]"
type input "202"
type input "Monroe"
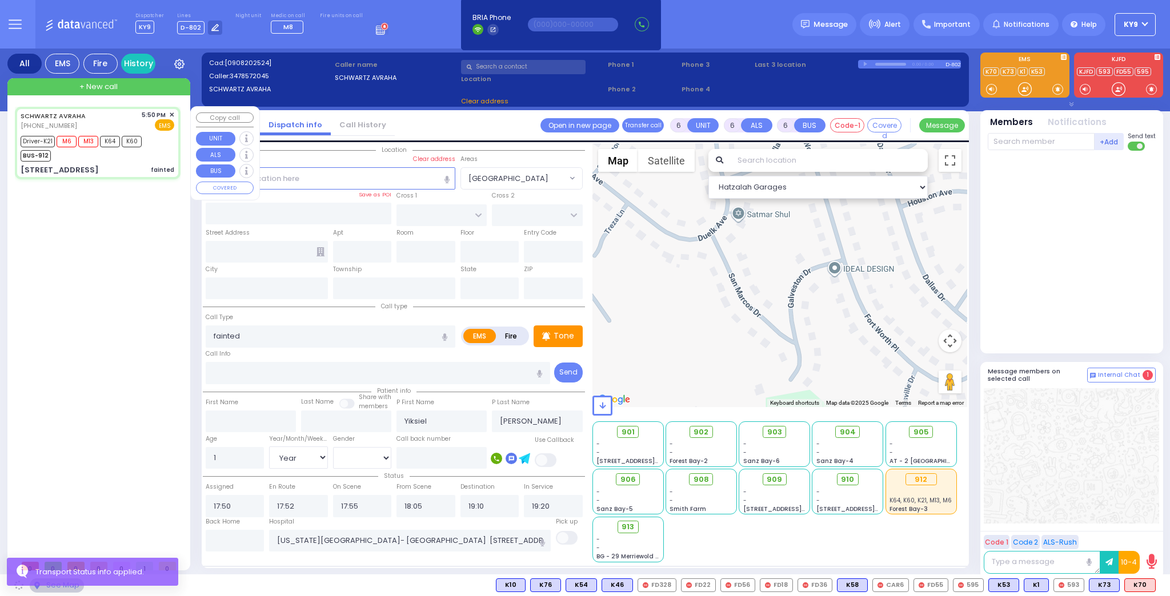
type input "[US_STATE]"
type input "10950"
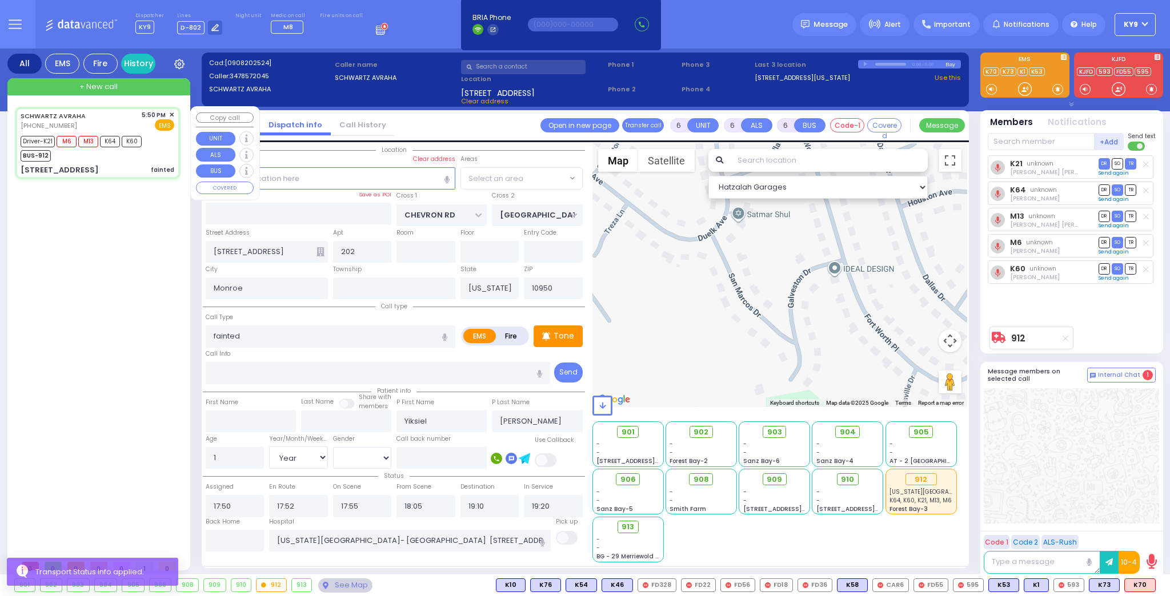
select select "SECTION 5"
click at [122, 162] on div "[PERSON_NAME] [PHONE_NUMBER] 5:50 PM ✕ EMS M6 M13" at bounding box center [97, 143] width 161 height 69
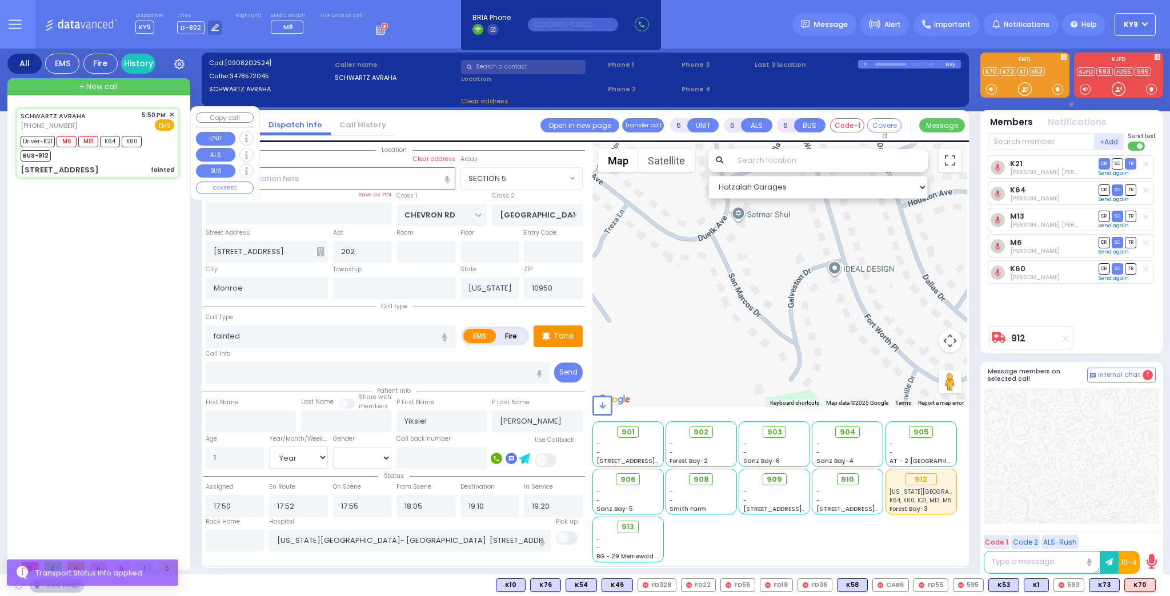
select select
radio input "true"
select select "Year"
select select "[DEMOGRAPHIC_DATA]"
select select "Hatzalah Garages"
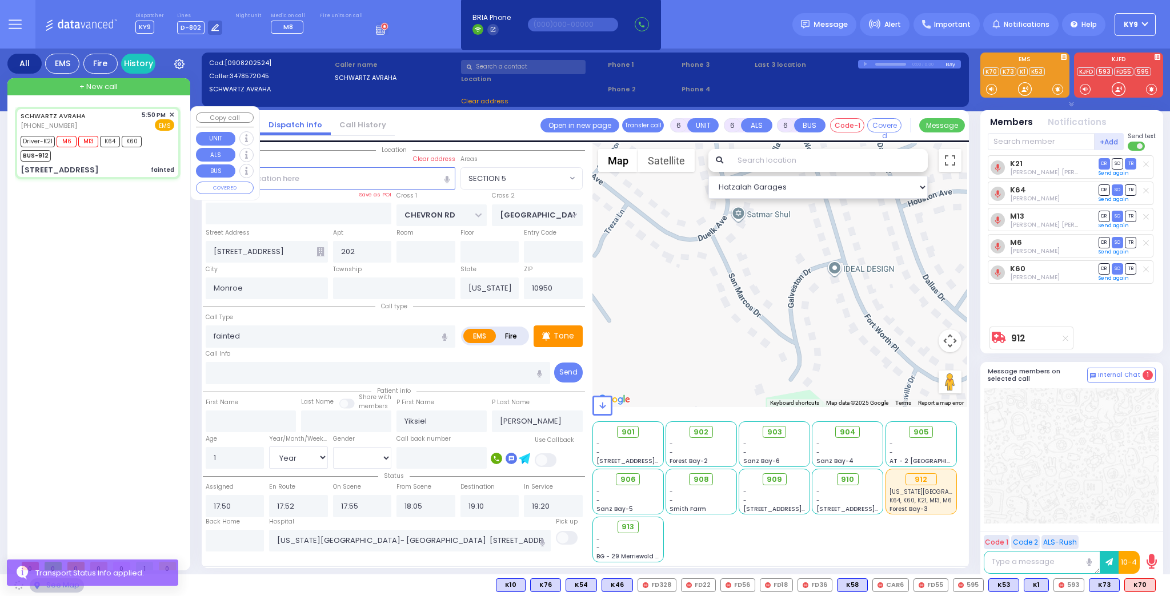
select select "SECTION 5"
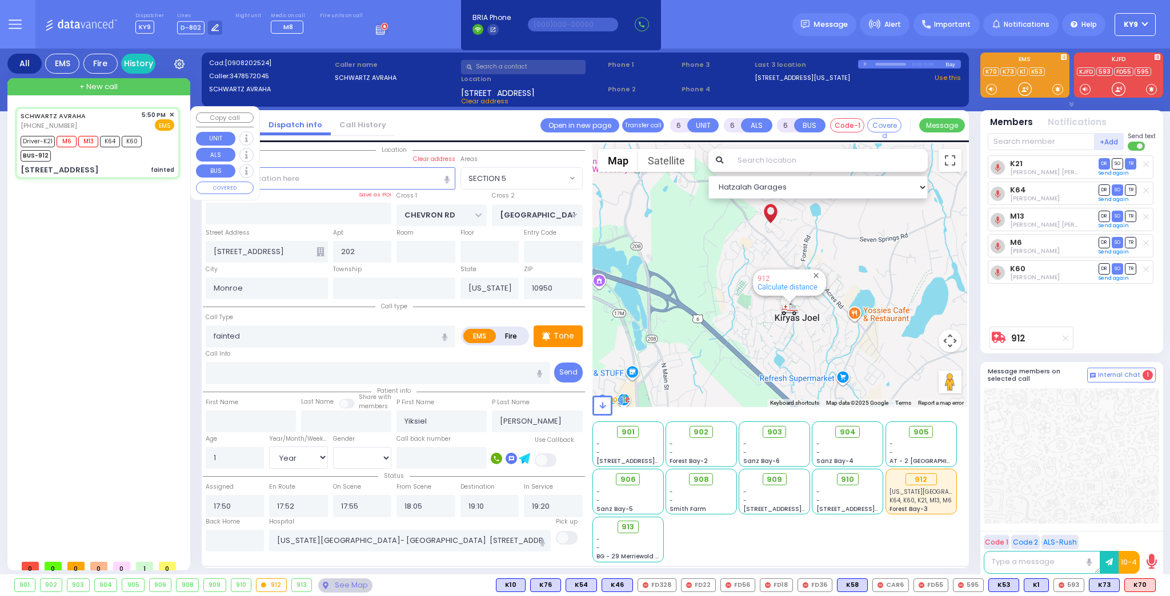
click at [122, 162] on div "[PERSON_NAME] [PHONE_NUMBER] 5:50 PM ✕ EMS M6 M13" at bounding box center [97, 143] width 161 height 69
select select
radio input "true"
select select "Year"
select select "[DEMOGRAPHIC_DATA]"
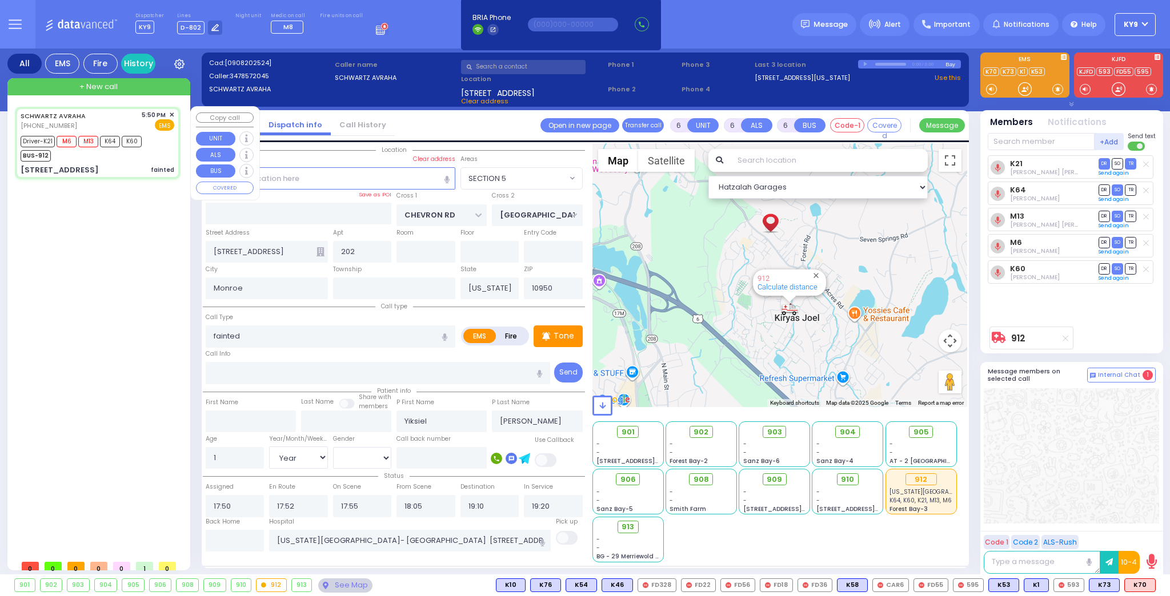
select select "Hatzalah Garages"
select select "SECTION 5"
click at [327, 583] on div "See Map" at bounding box center [345, 586] width 54 height 14
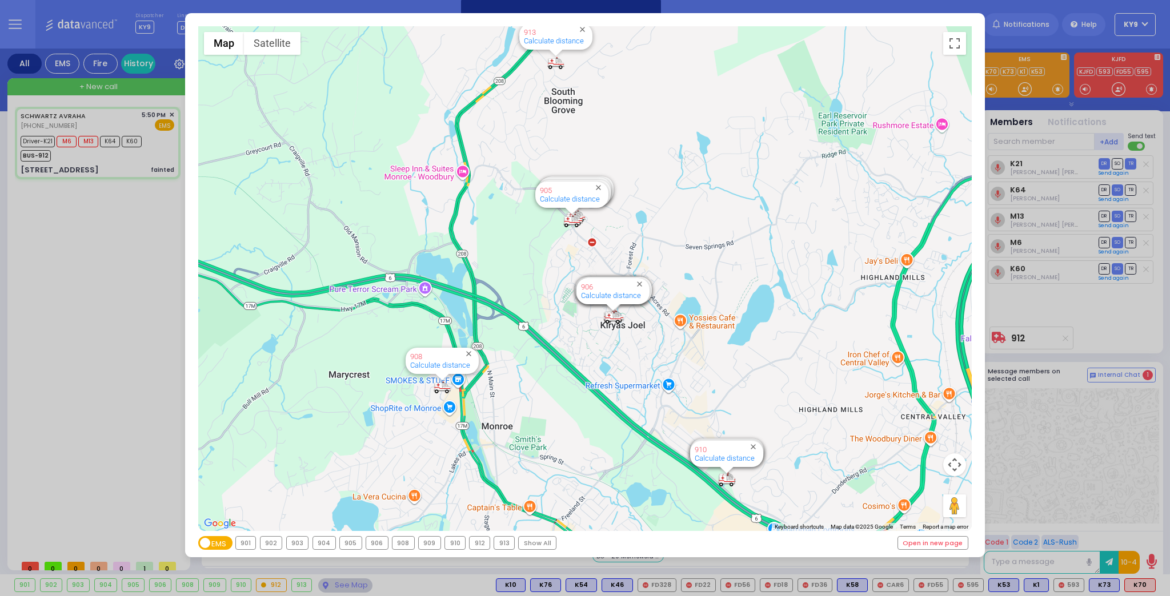
click at [476, 543] on div "912" at bounding box center [479, 543] width 20 height 13
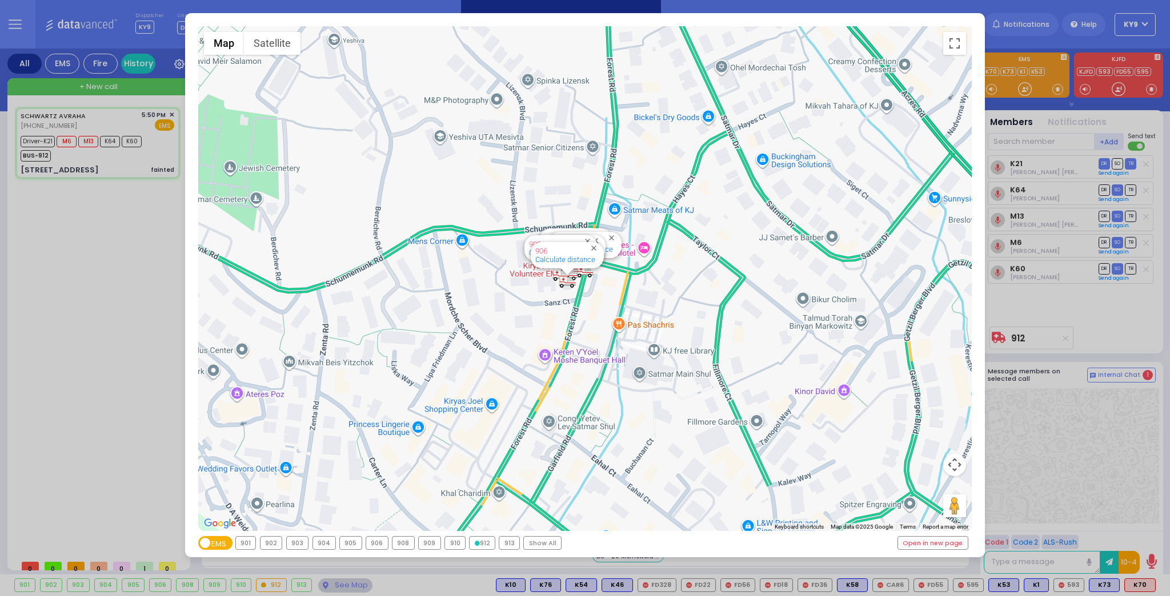
click at [477, 543] on div "912" at bounding box center [481, 543] width 25 height 13
click at [344, 584] on div "← Move left → Move right ↑ Move up ↓ Move down + Zoom in - Zoom out Home Jump l…" at bounding box center [585, 298] width 1170 height 596
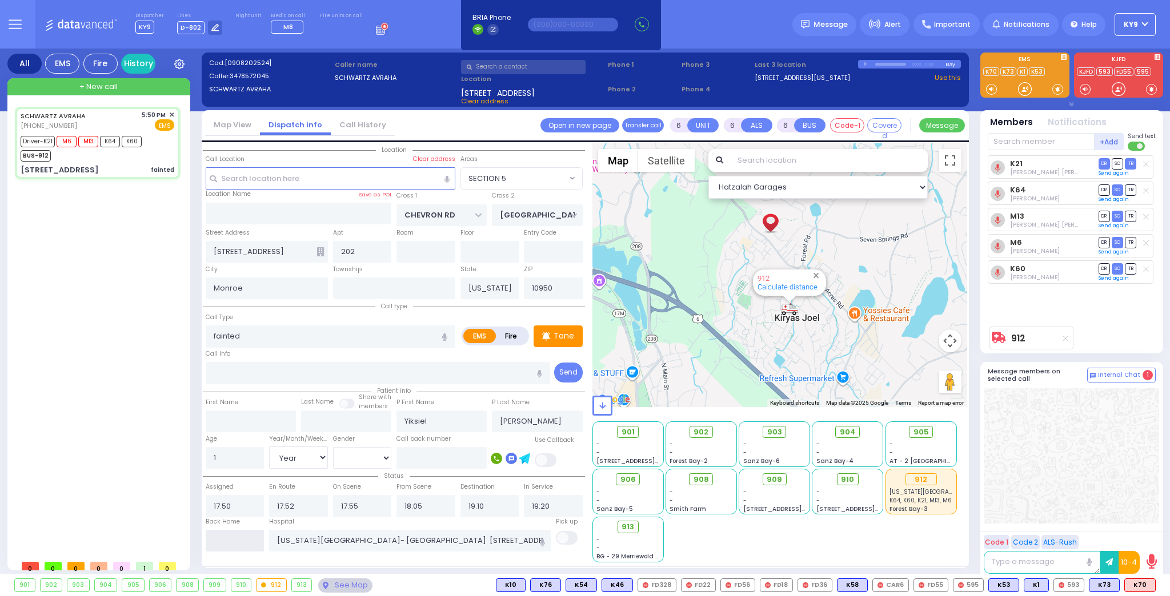
click at [245, 535] on input "text" at bounding box center [235, 541] width 59 height 22
type input "20:23"
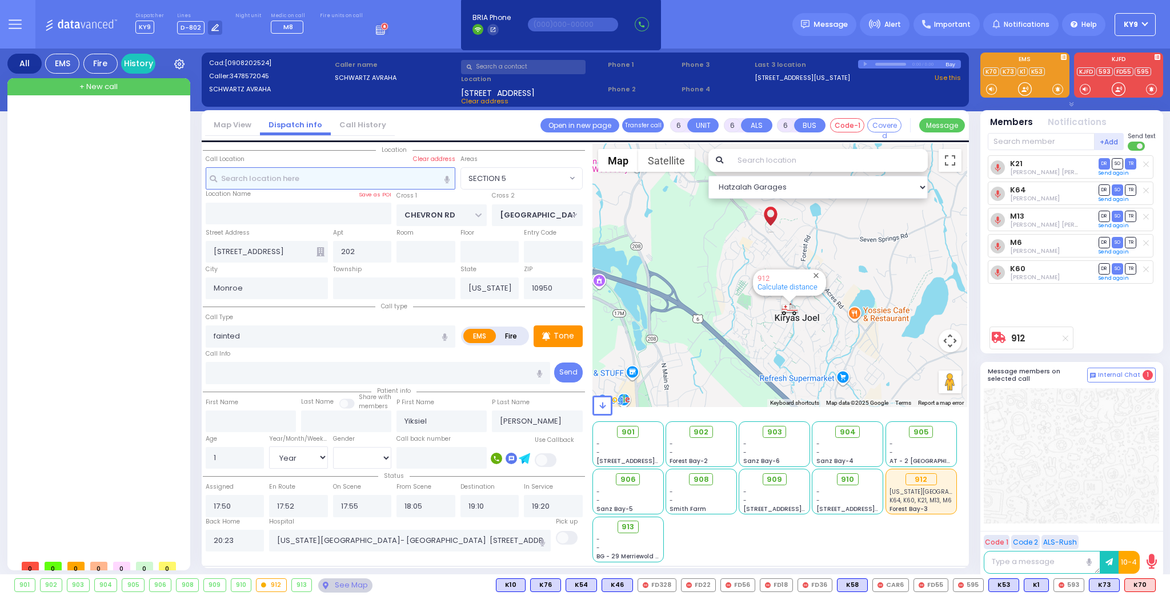
select select
radio input "true"
select select
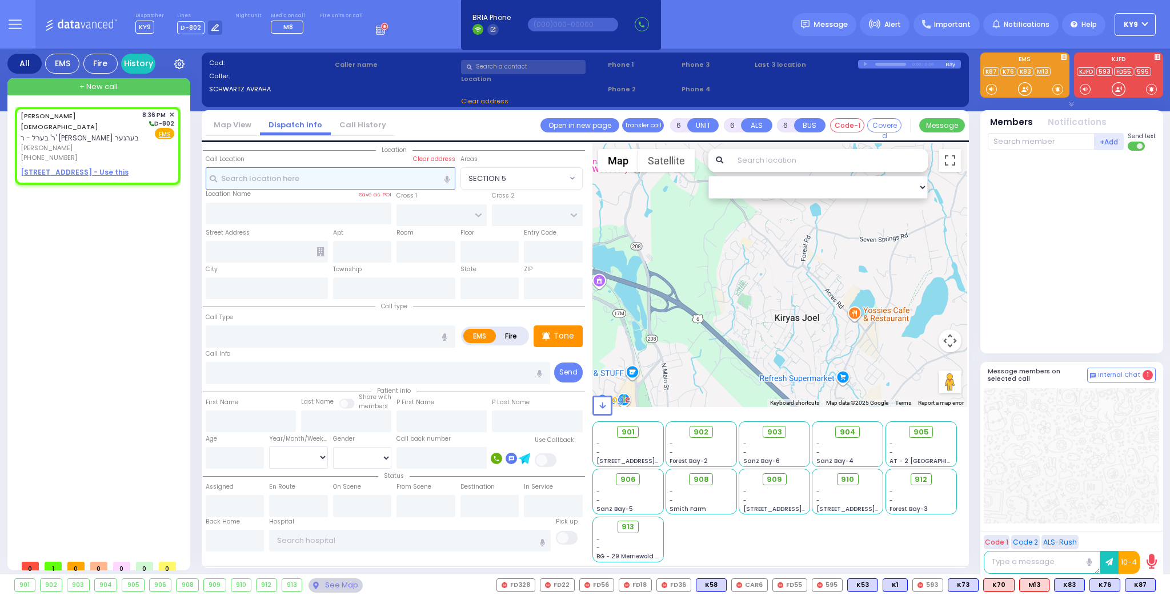
type input "2"
type input "1"
select select
radio input "true"
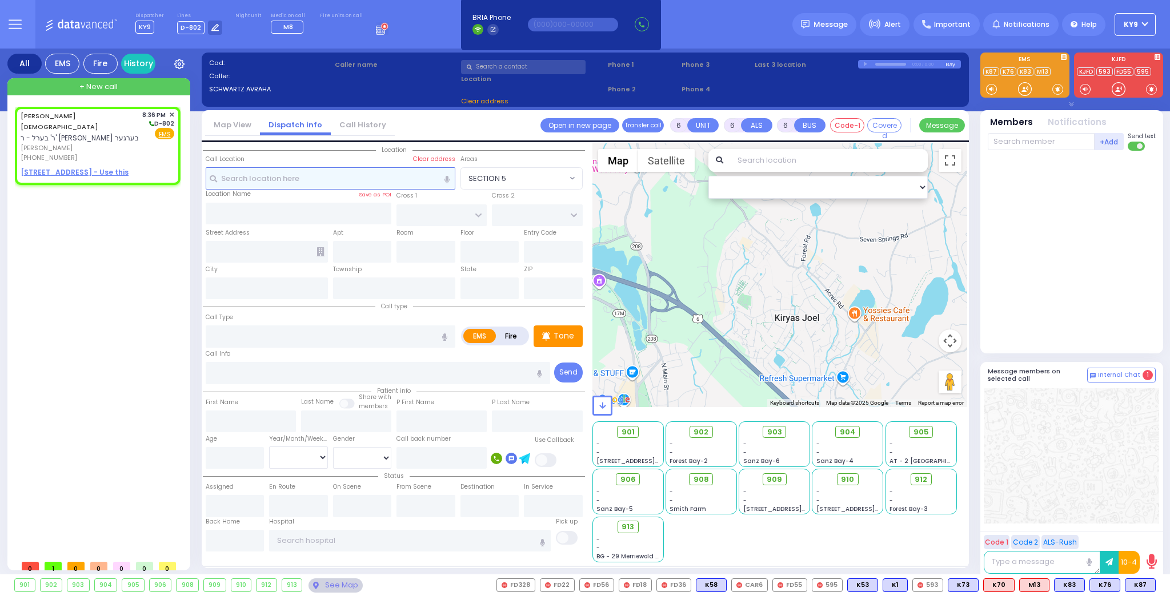
type input "ZVI"
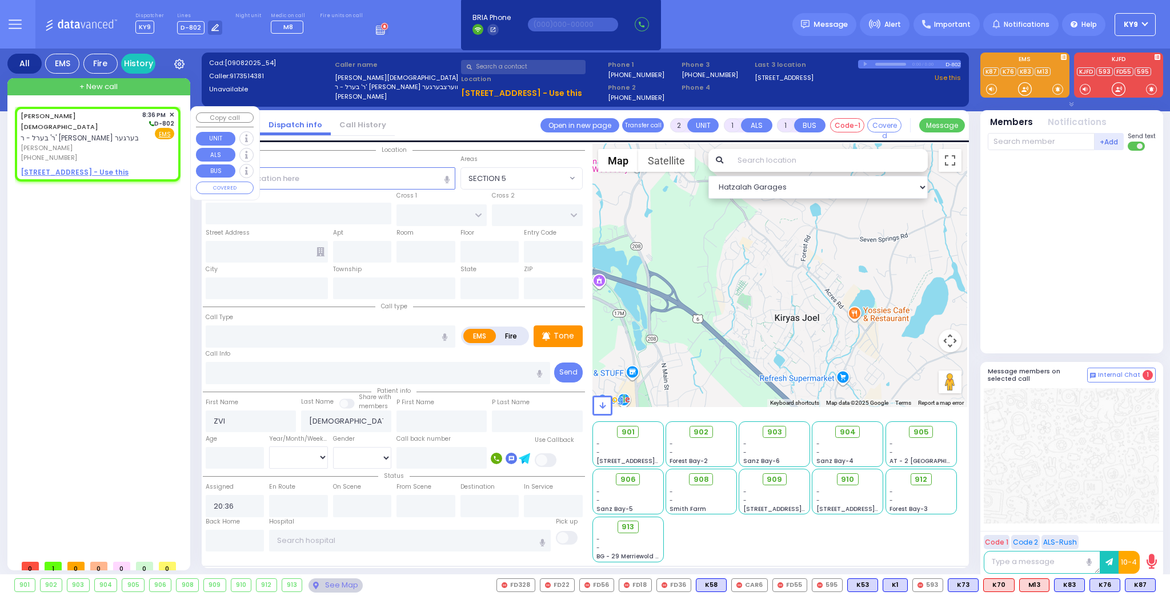
click at [81, 167] on u "[STREET_ADDRESS] - Use this" at bounding box center [75, 172] width 108 height 10
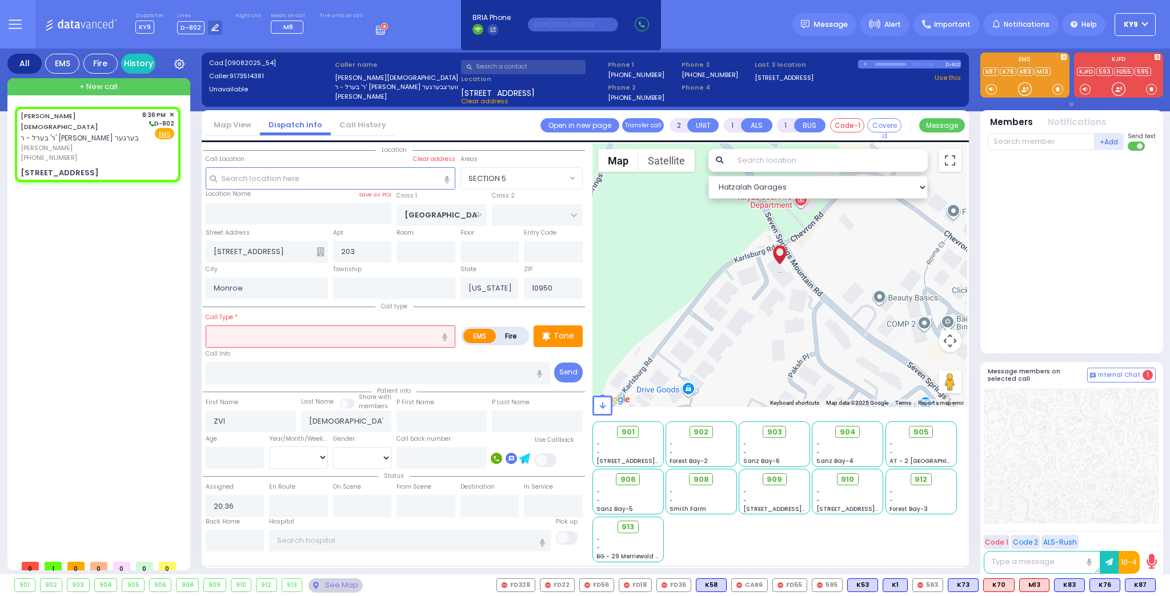
click at [227, 340] on input "text" at bounding box center [331, 337] width 250 height 22
click at [215, 452] on input "number" at bounding box center [235, 458] width 59 height 22
click at [303, 461] on select "Year Month Week Day" at bounding box center [298, 458] width 59 height 22
click at [269, 447] on select "Year Month Week Day" at bounding box center [298, 458] width 59 height 22
click at [354, 457] on select "[DEMOGRAPHIC_DATA] [DEMOGRAPHIC_DATA]" at bounding box center [362, 458] width 59 height 22
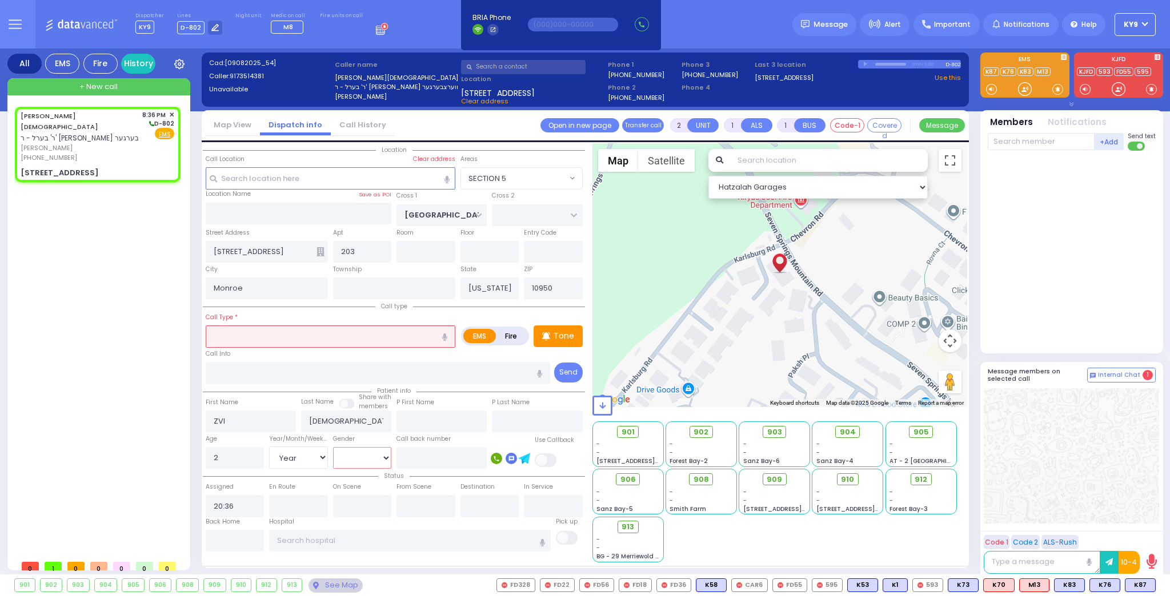
click at [333, 447] on select "[DEMOGRAPHIC_DATA] [DEMOGRAPHIC_DATA]" at bounding box center [362, 458] width 59 height 22
click at [321, 343] on input "text" at bounding box center [331, 337] width 250 height 22
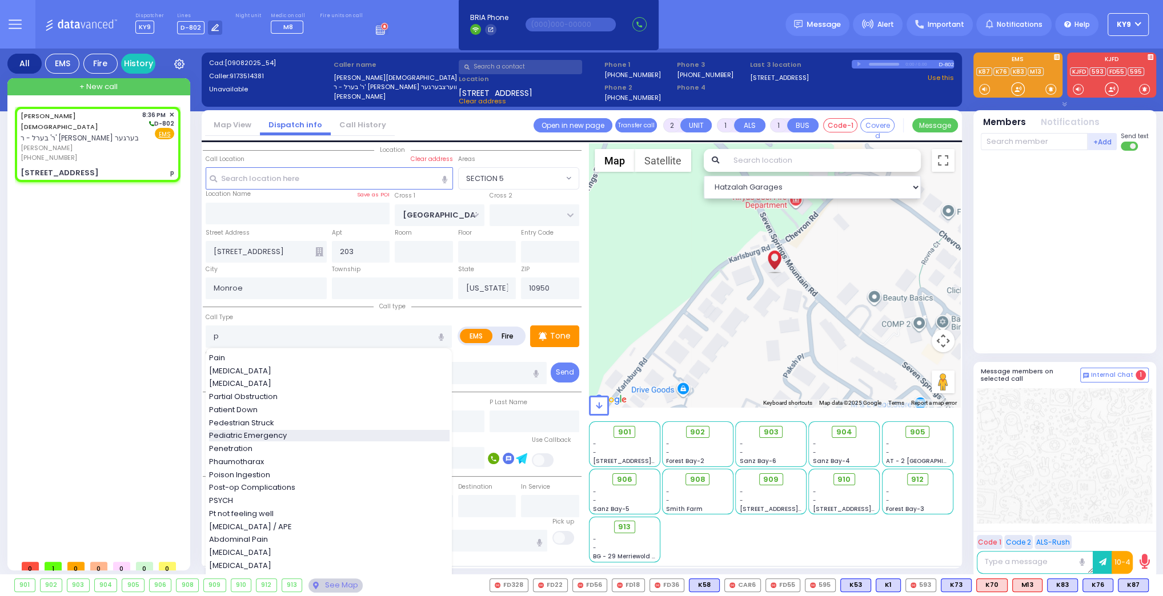
click at [223, 430] on span "Pediatric Emergency" at bounding box center [250, 435] width 82 height 11
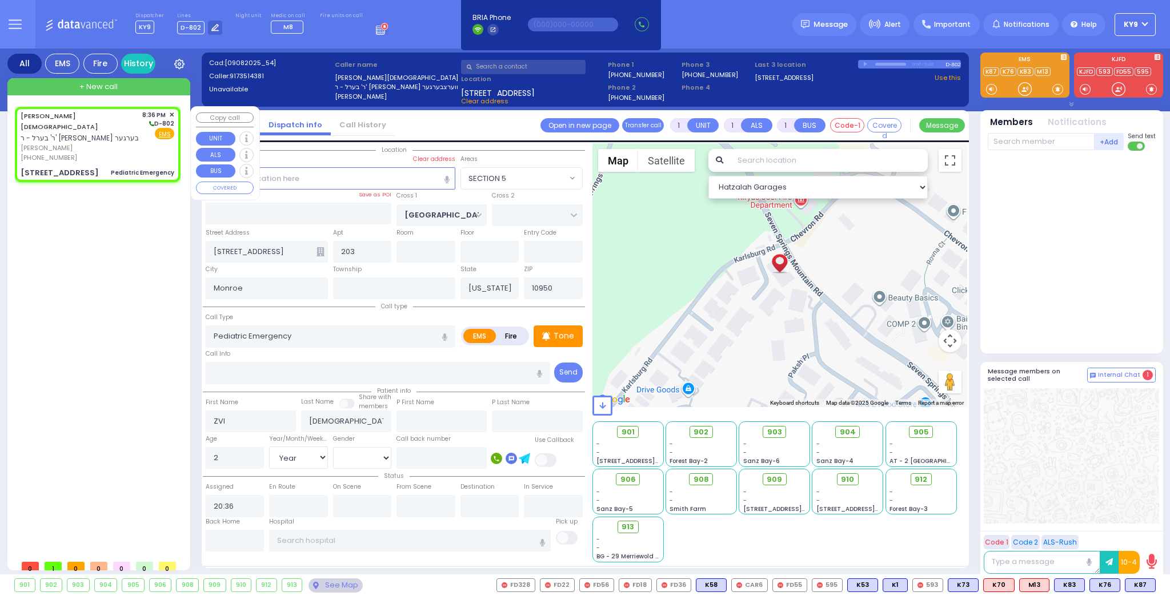
click at [172, 113] on span "✕" at bounding box center [171, 115] width 5 height 10
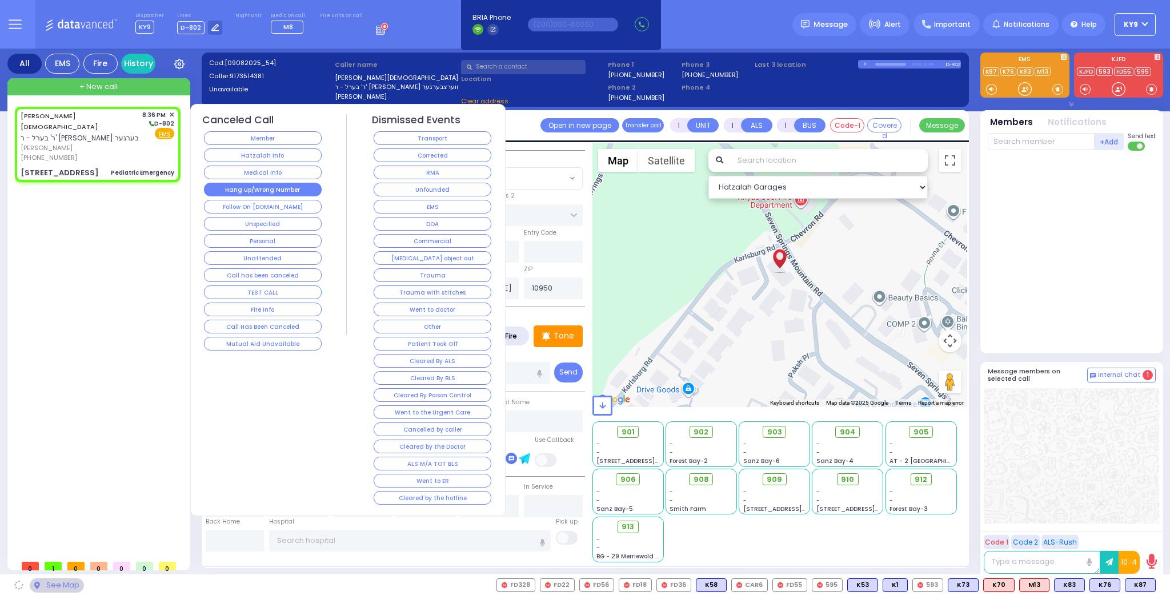
click at [242, 187] on button "Hang up/Wrong Number" at bounding box center [263, 190] width 118 height 14
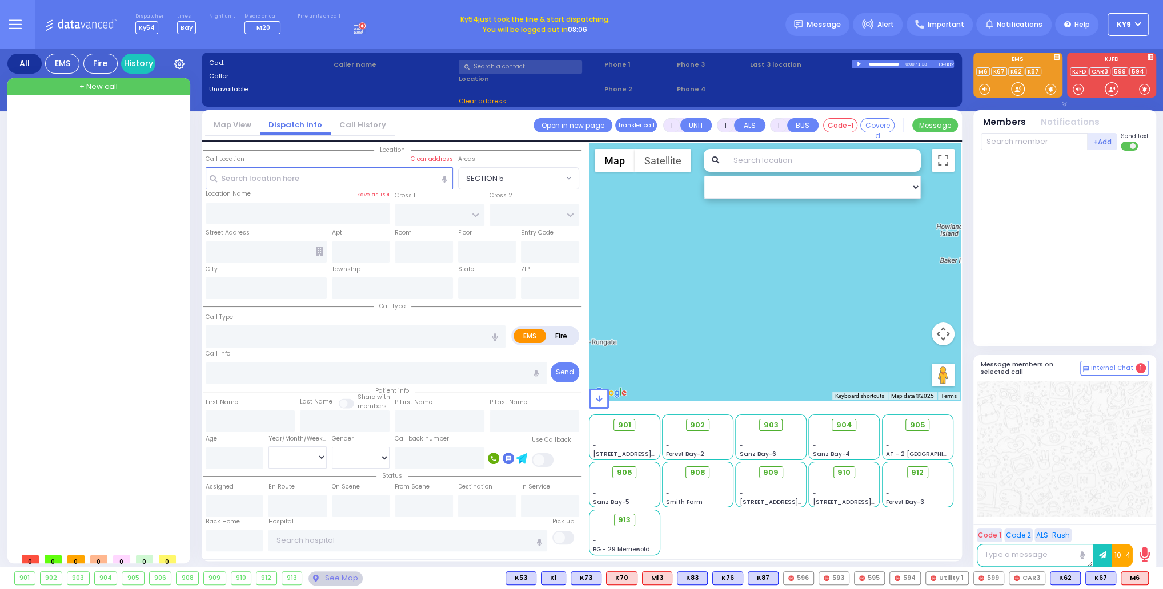
click at [1132, 26] on button "KY9" at bounding box center [1127, 24] width 41 height 23
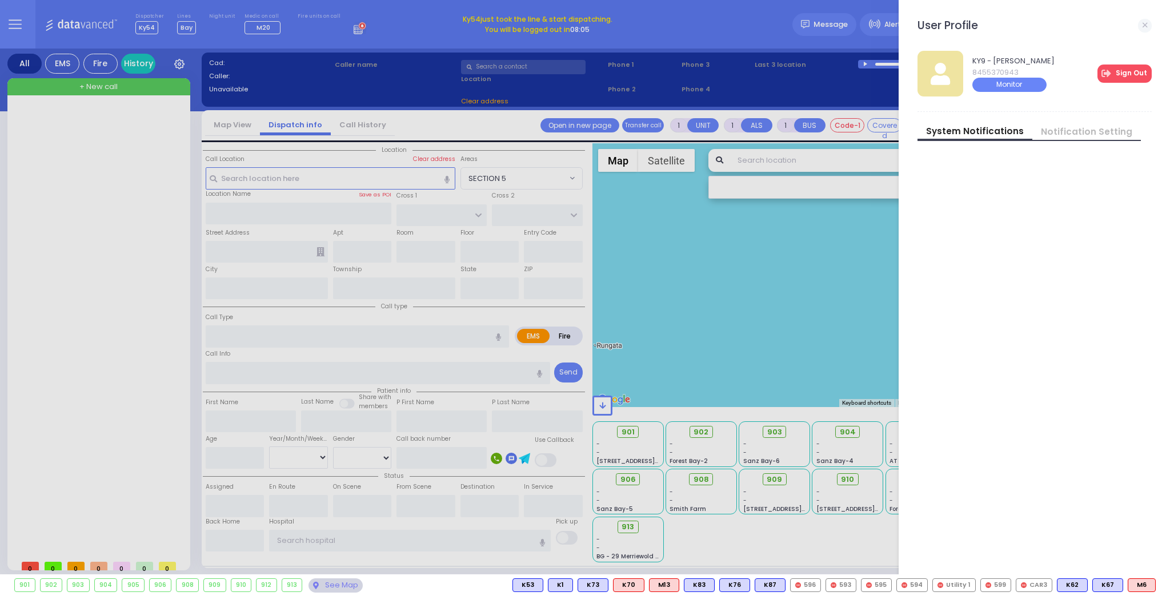
click at [1139, 67] on link "Sign Out" at bounding box center [1124, 74] width 54 height 18
